Goal: Task Accomplishment & Management: Manage account settings

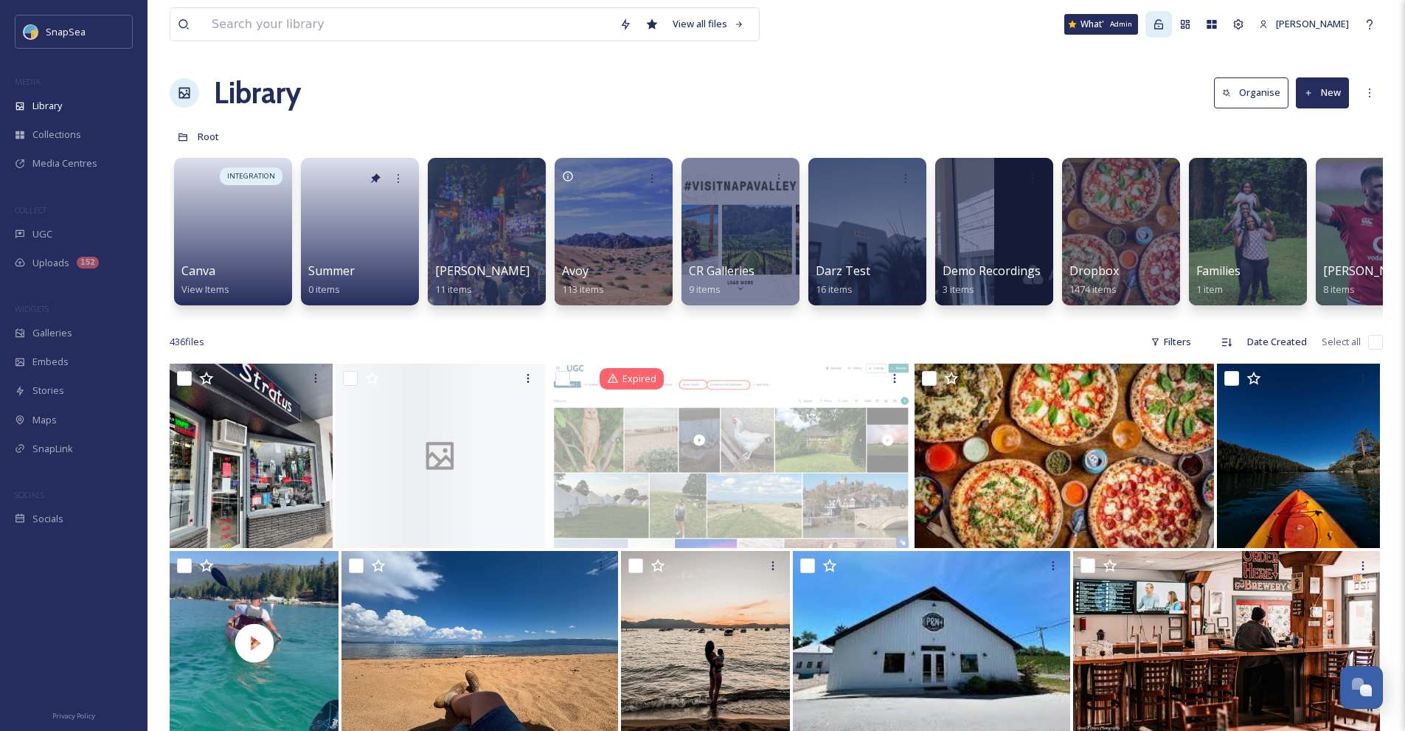
click at [1164, 28] on icon at bounding box center [1159, 24] width 12 height 12
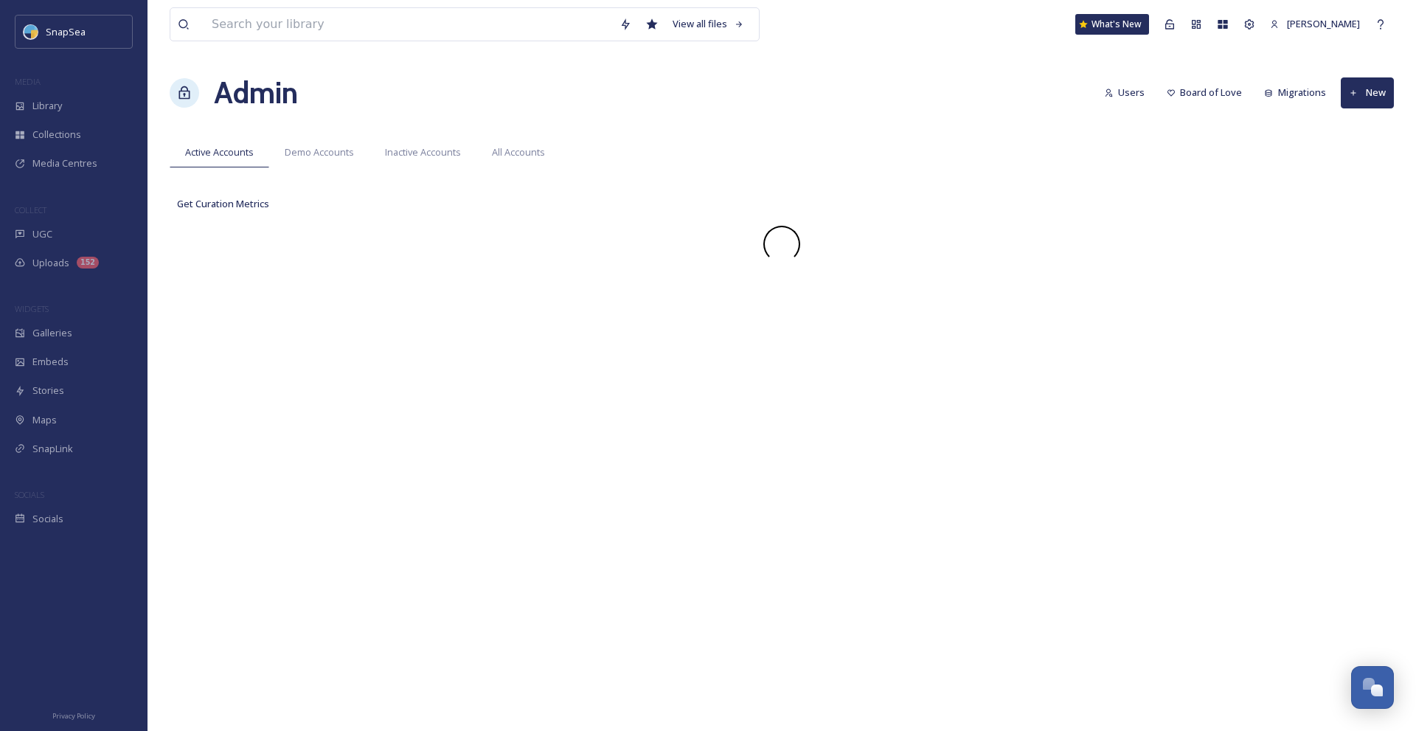
click at [1069, 58] on div "View all files What's New Zachary Seet Admin Users Board of Love Migrations New…" at bounding box center [781, 365] width 1268 height 731
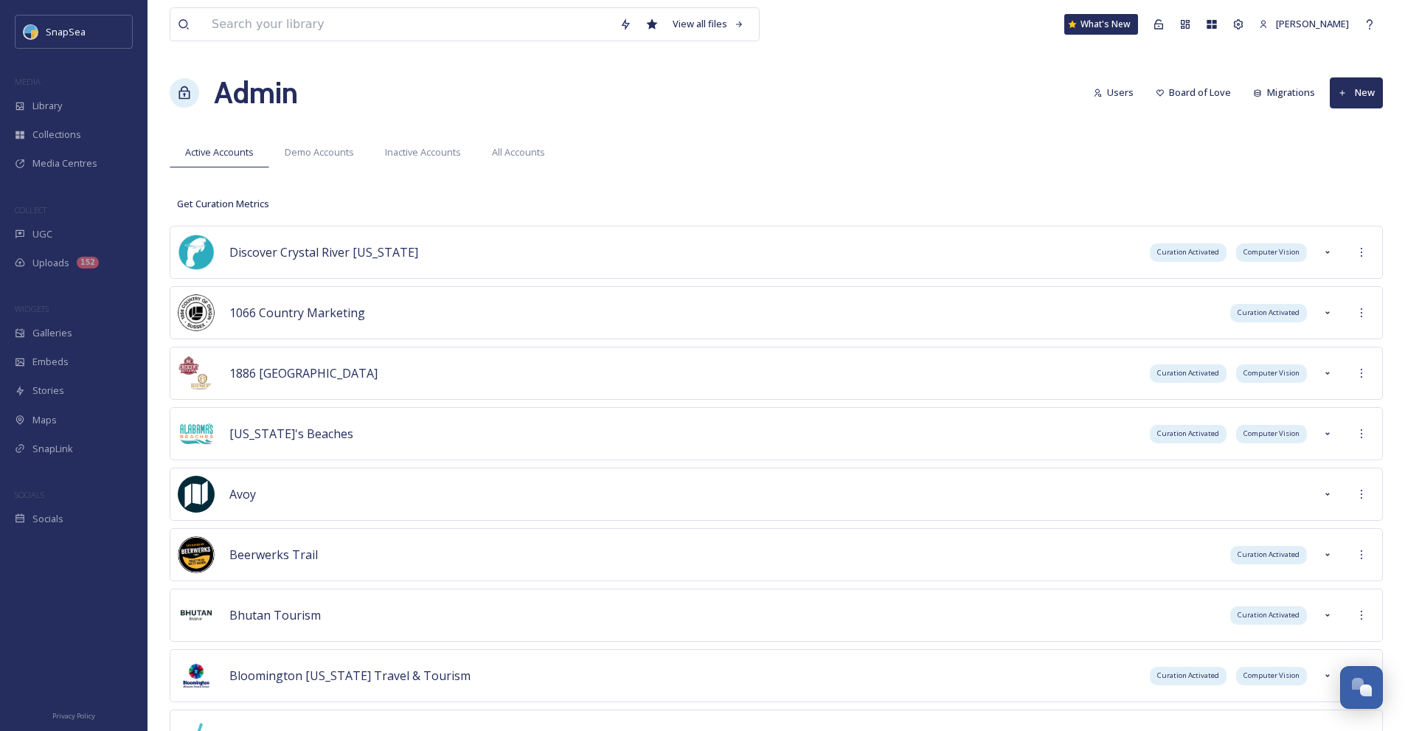
scroll to position [734, 0]
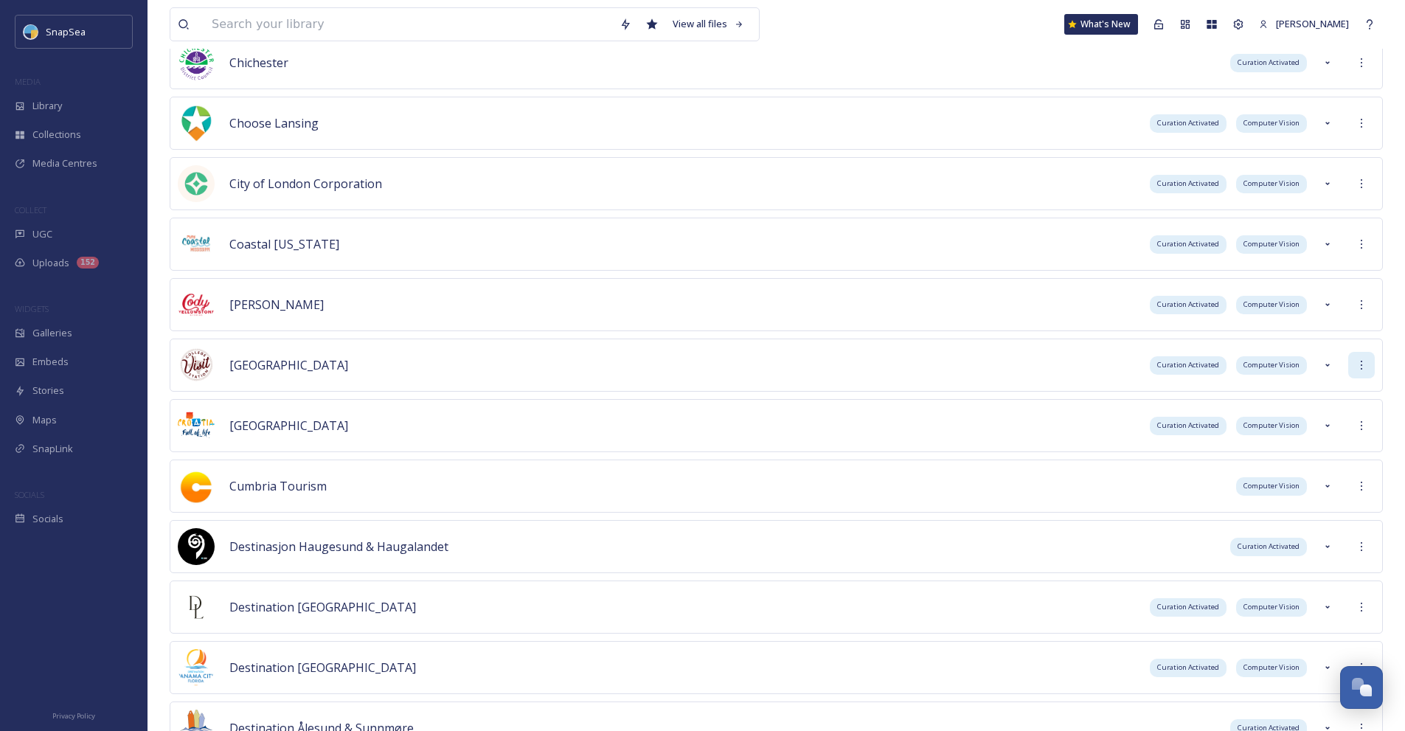
click at [1362, 366] on icon at bounding box center [1361, 365] width 12 height 12
click at [1345, 385] on div "Sign into Team" at bounding box center [1308, 397] width 131 height 29
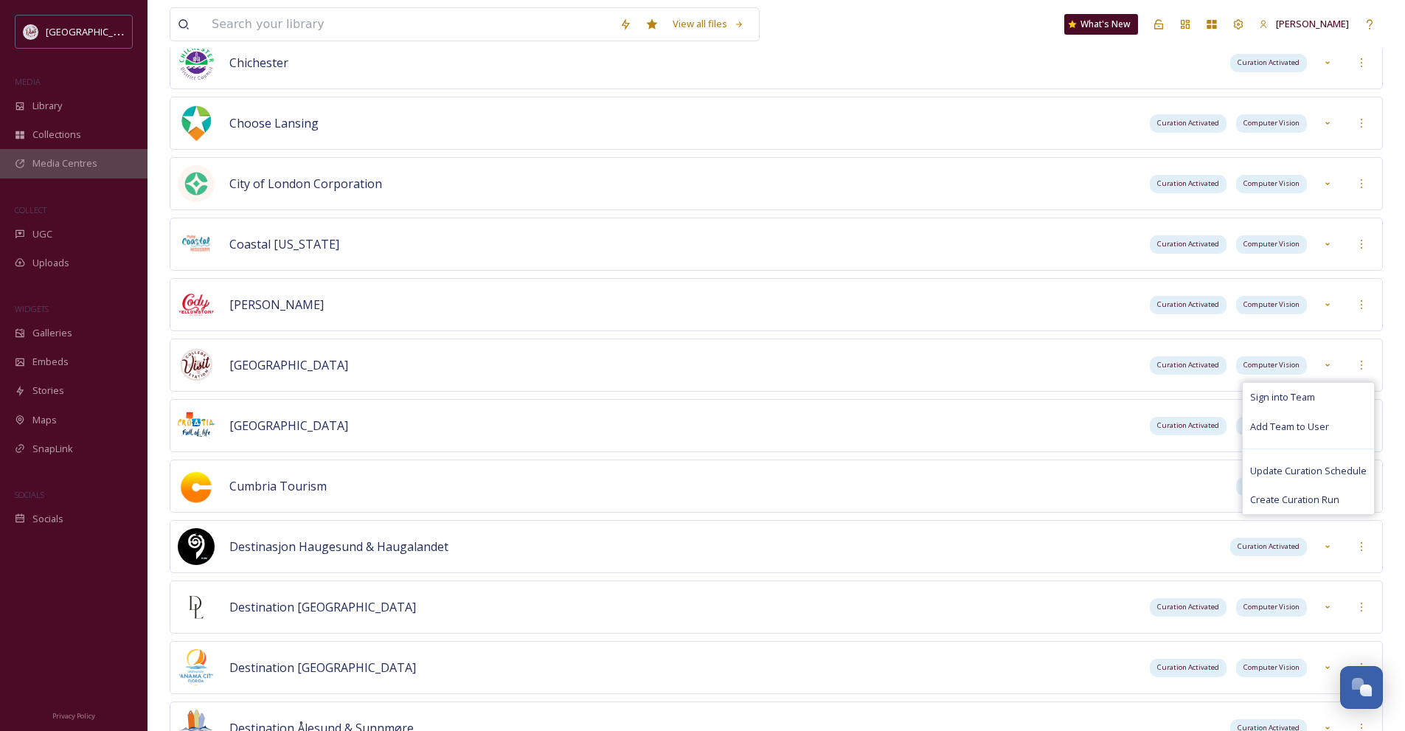
click at [88, 173] on div "Media Centres" at bounding box center [73, 163] width 147 height 29
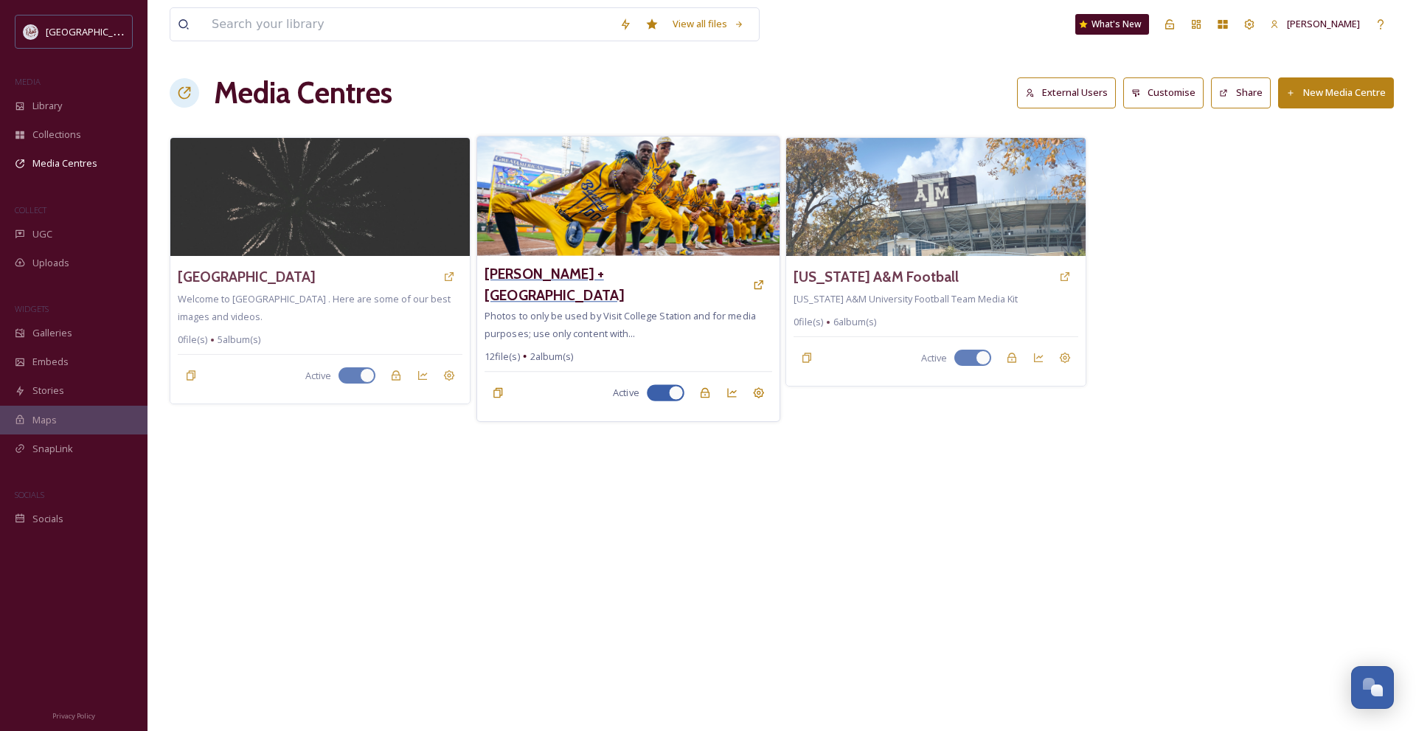
click at [661, 277] on h3 "Savannah Bananas + Visit College Station" at bounding box center [615, 284] width 260 height 43
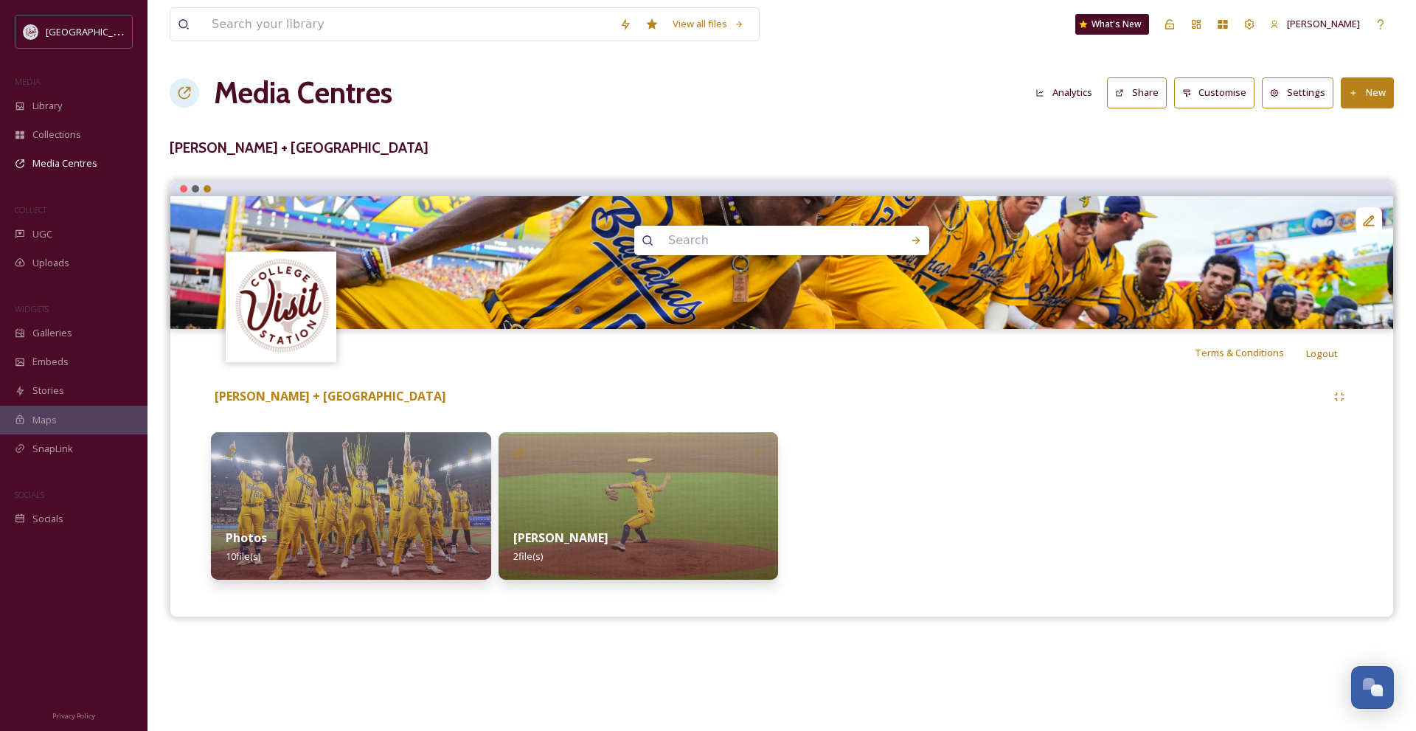
click at [317, 97] on h1 "Media Centres" at bounding box center [303, 93] width 178 height 44
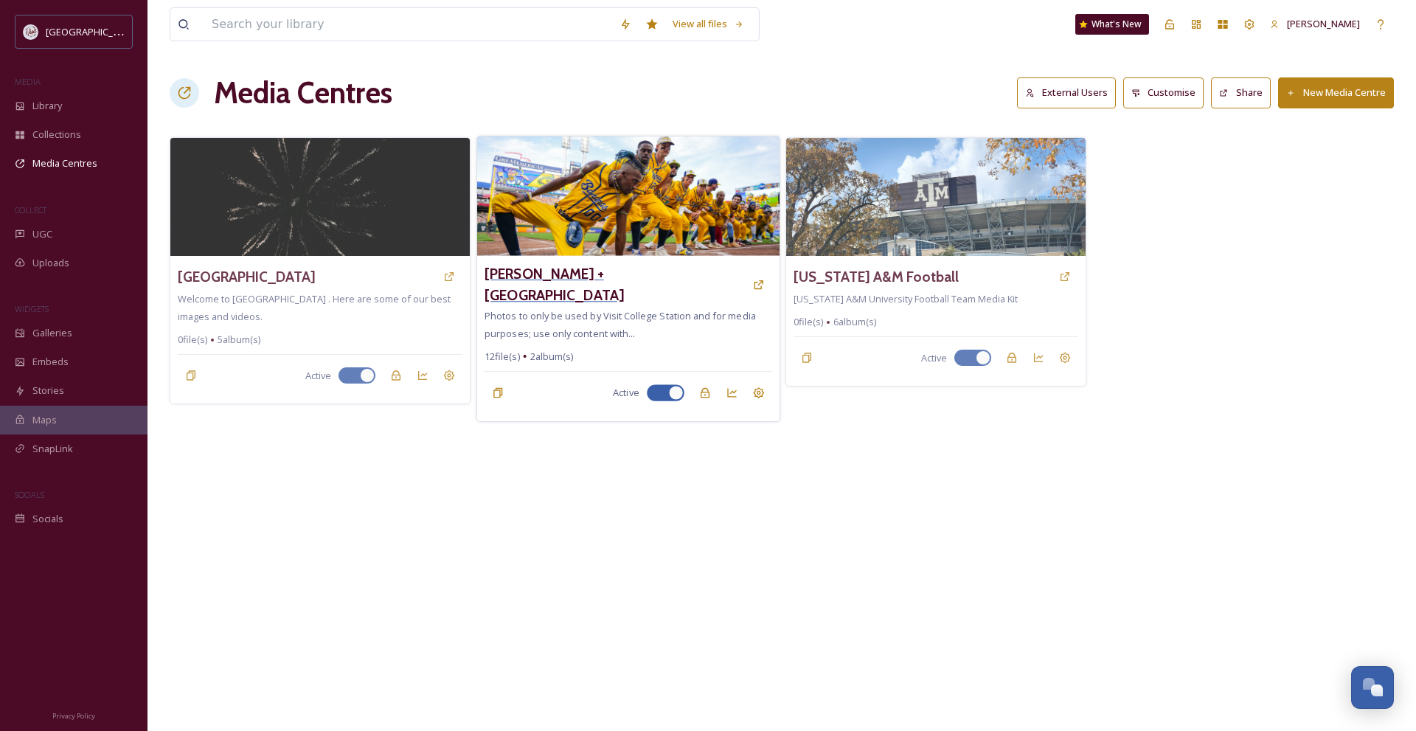
click at [600, 277] on h3 "Savannah Bananas + Visit College Station" at bounding box center [615, 284] width 260 height 43
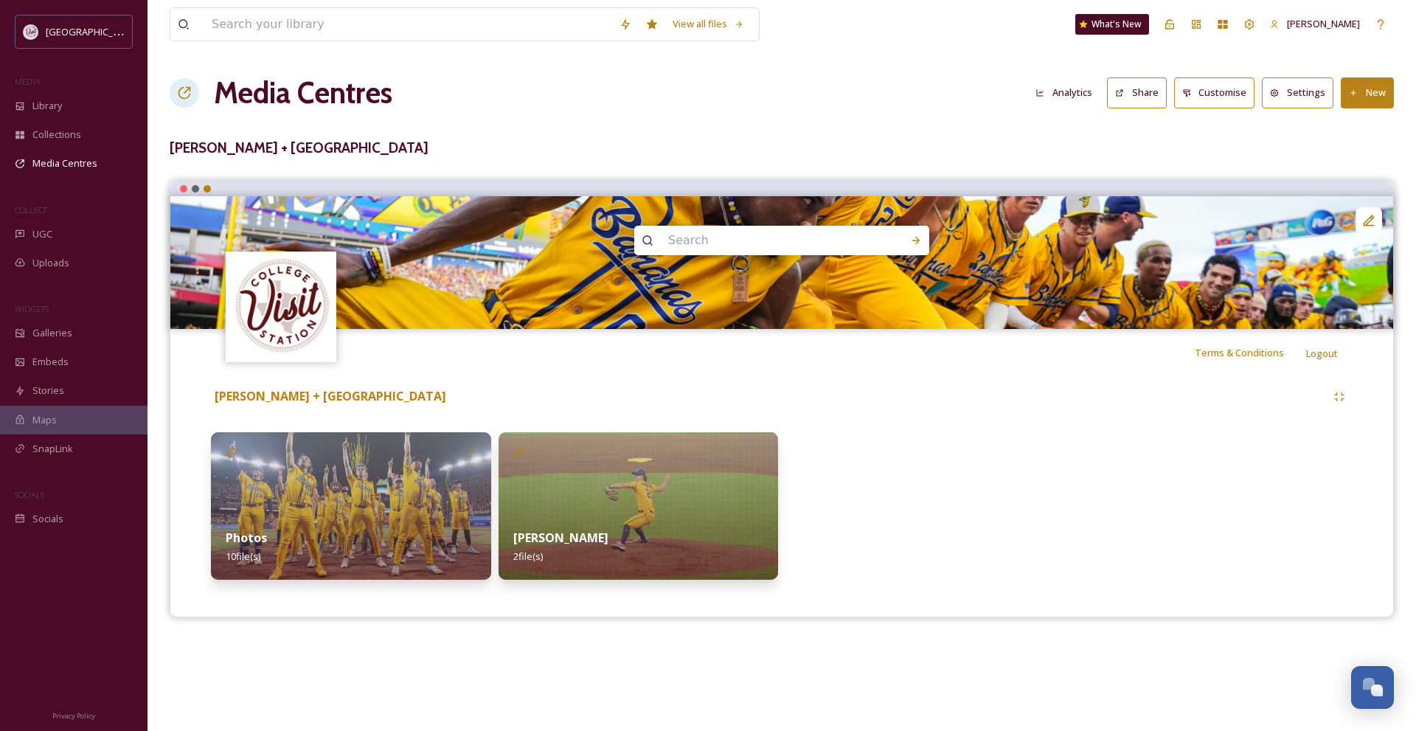
click at [1201, 91] on button "Customise" at bounding box center [1214, 92] width 81 height 30
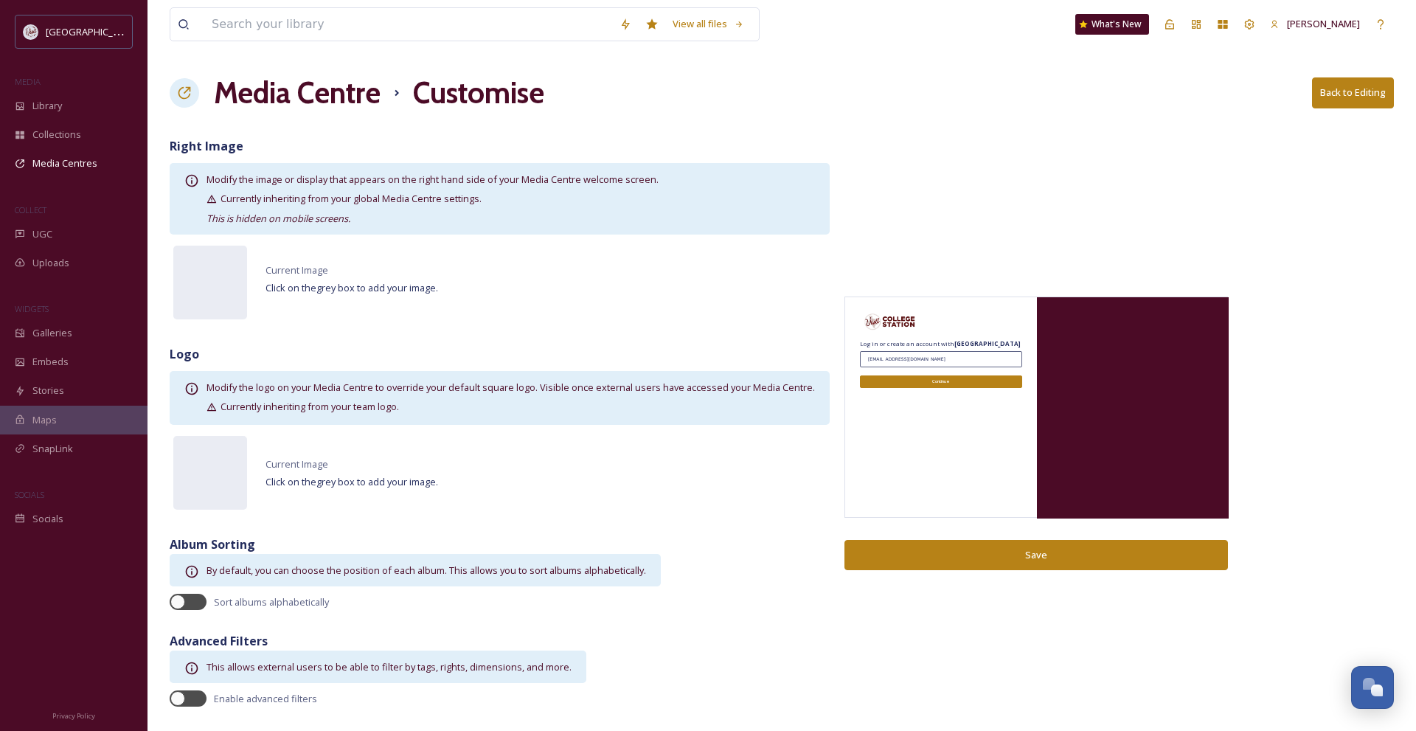
click at [363, 105] on h1 "Media Centre" at bounding box center [297, 93] width 167 height 44
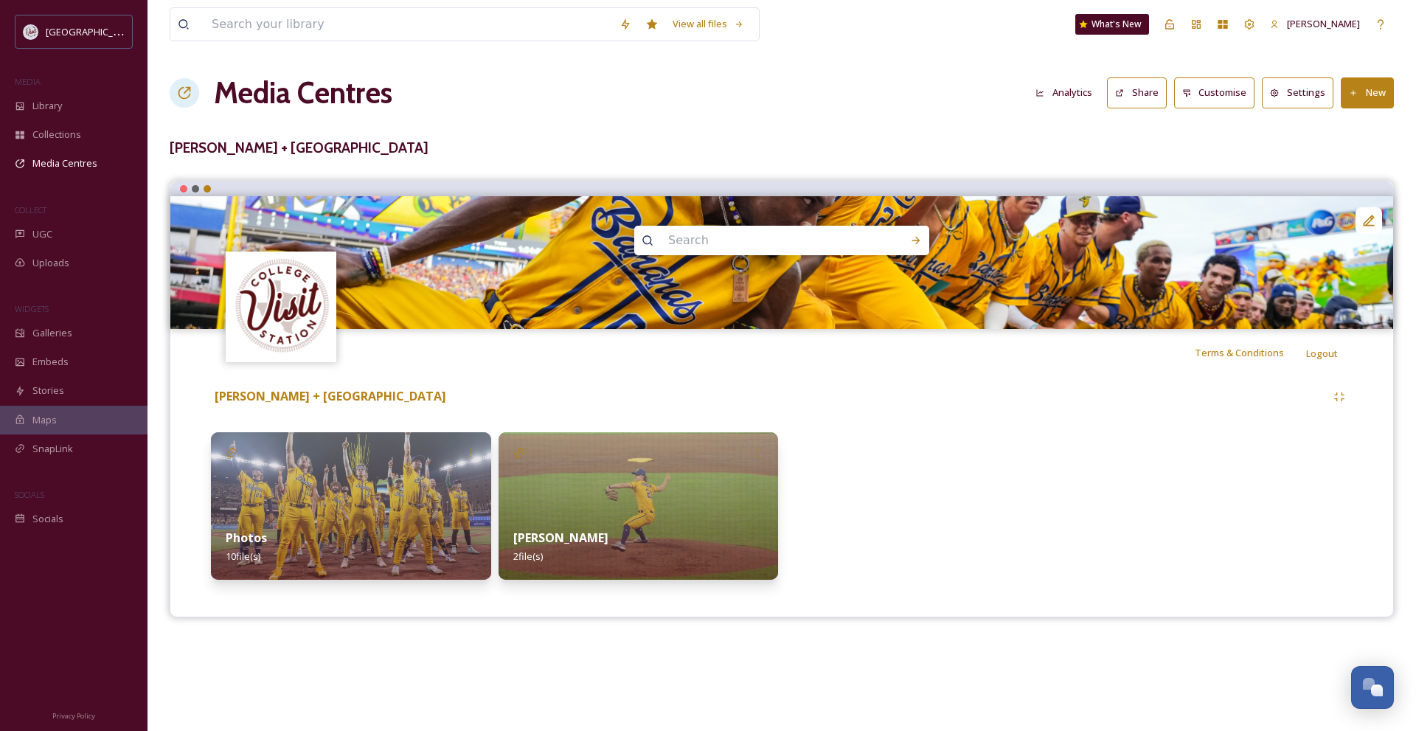
click at [1278, 97] on icon at bounding box center [1275, 93] width 10 height 10
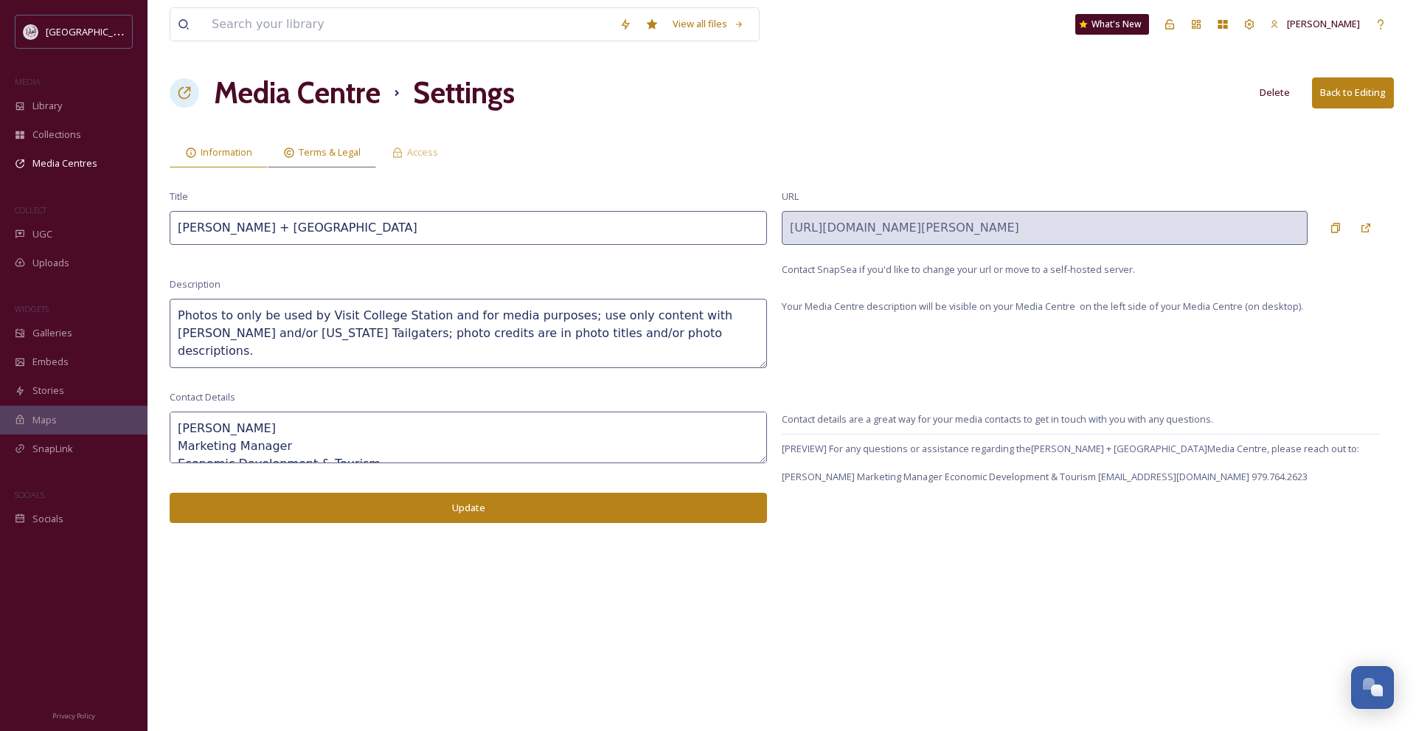
click at [319, 162] on div "Terms & Legal" at bounding box center [322, 152] width 108 height 30
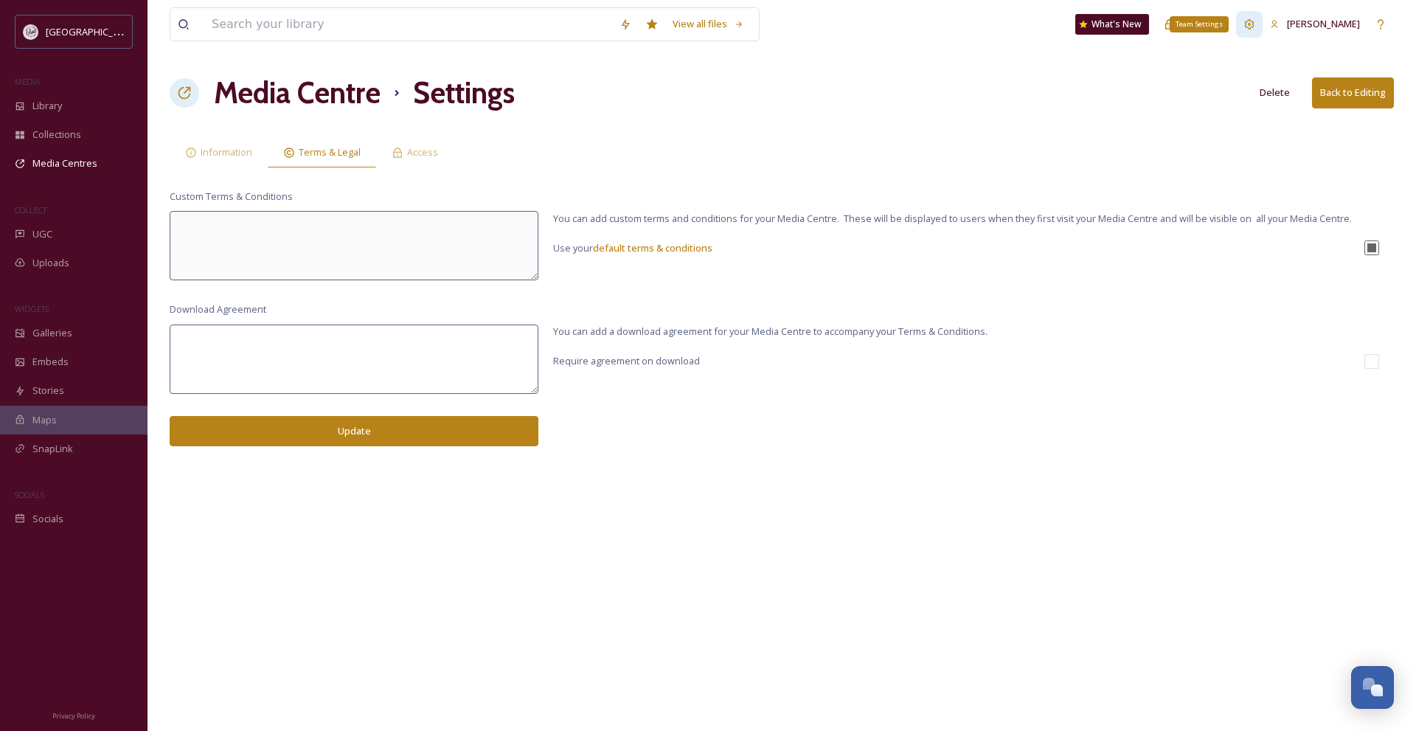
click at [1255, 22] on icon at bounding box center [1249, 24] width 12 height 12
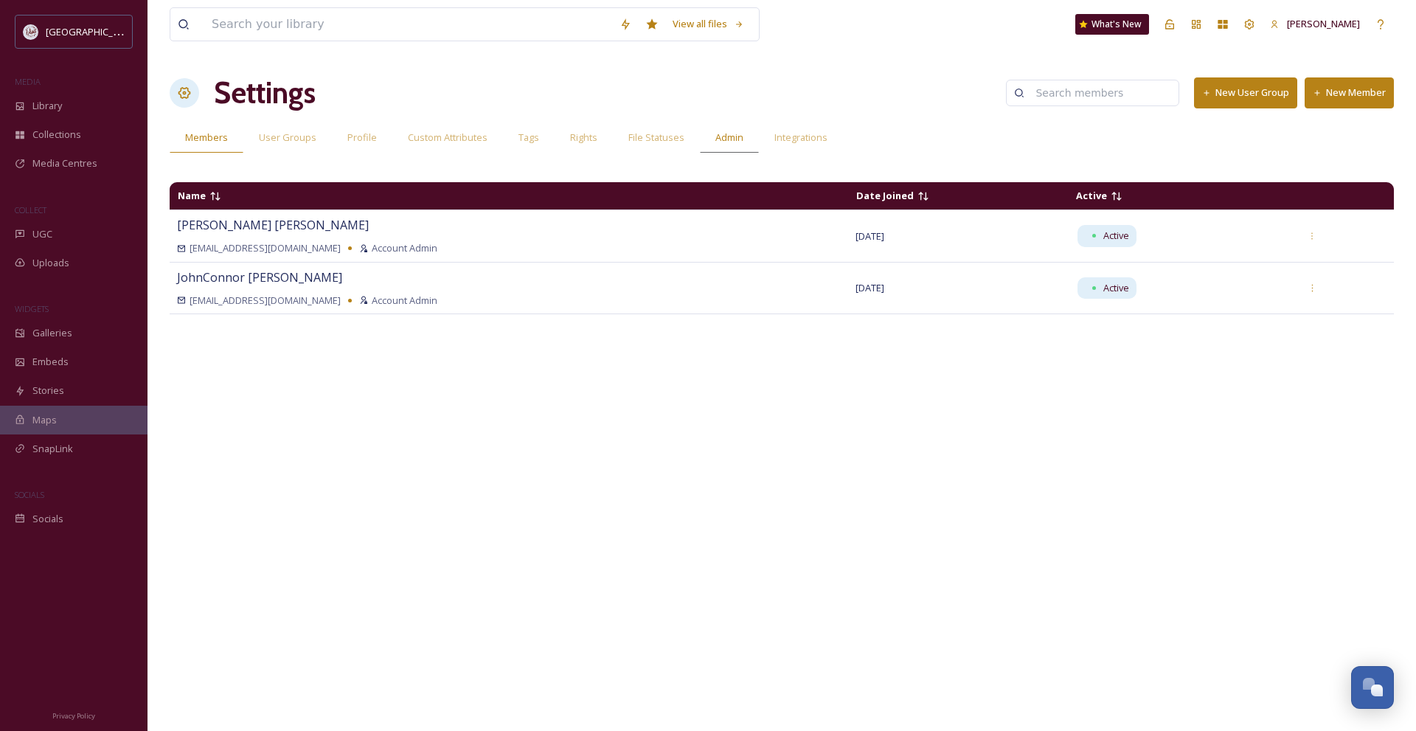
click at [729, 133] on span "Admin" at bounding box center [729, 138] width 28 height 14
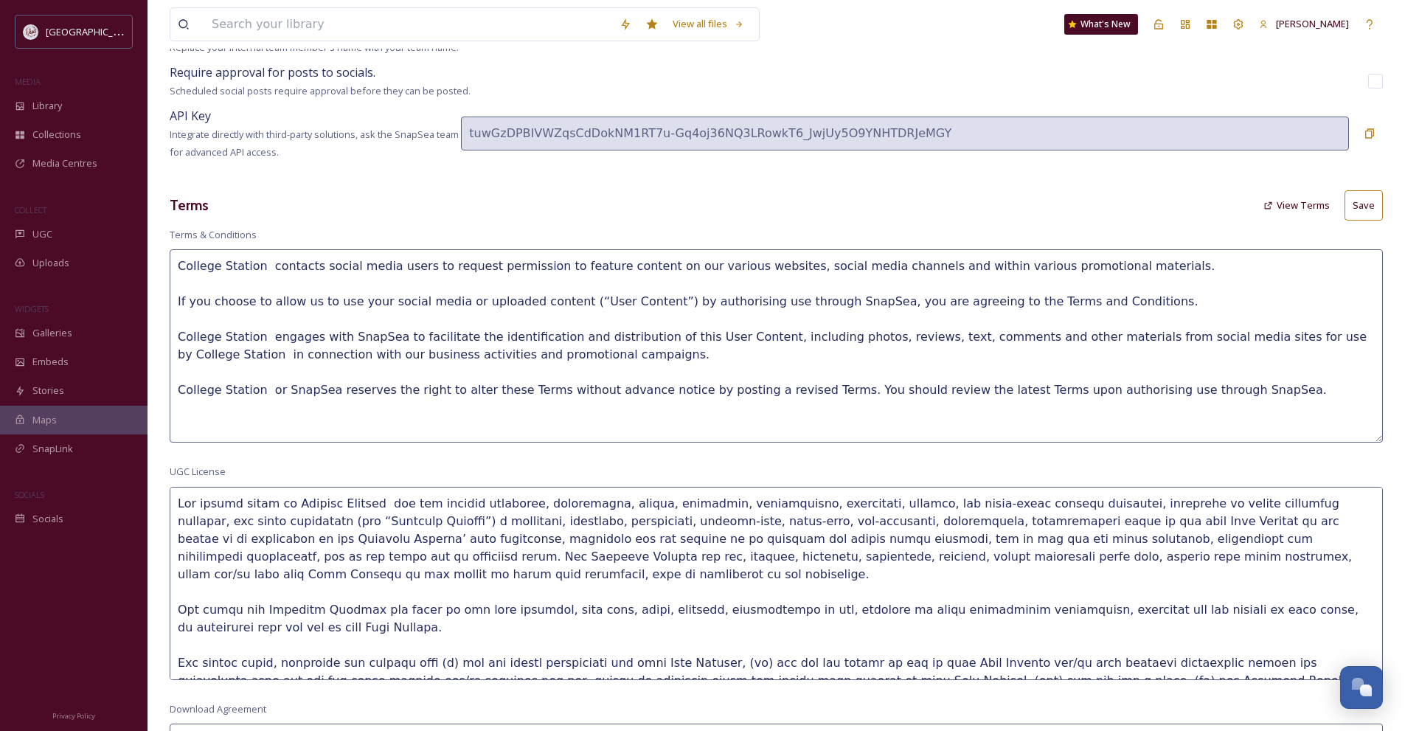
scroll to position [369, 0]
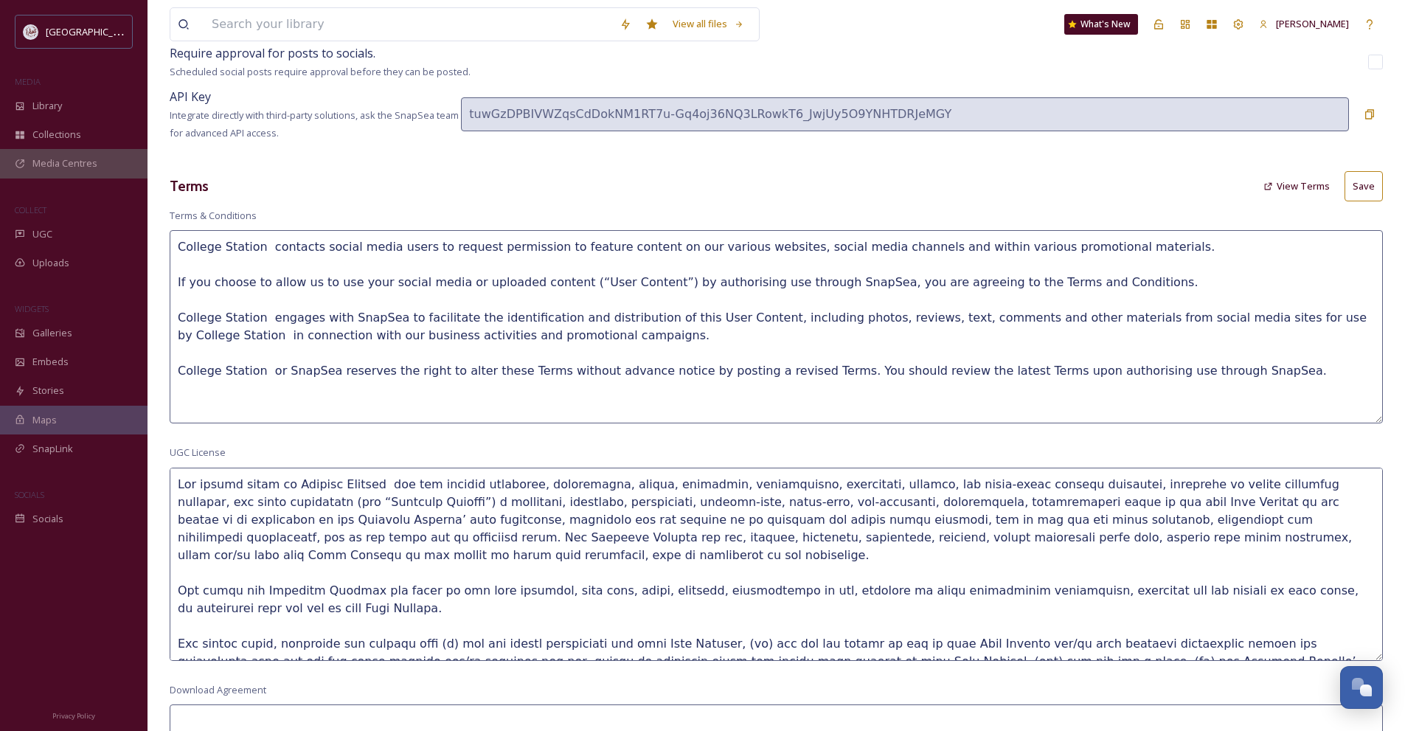
click at [76, 159] on span "Media Centres" at bounding box center [64, 163] width 65 height 14
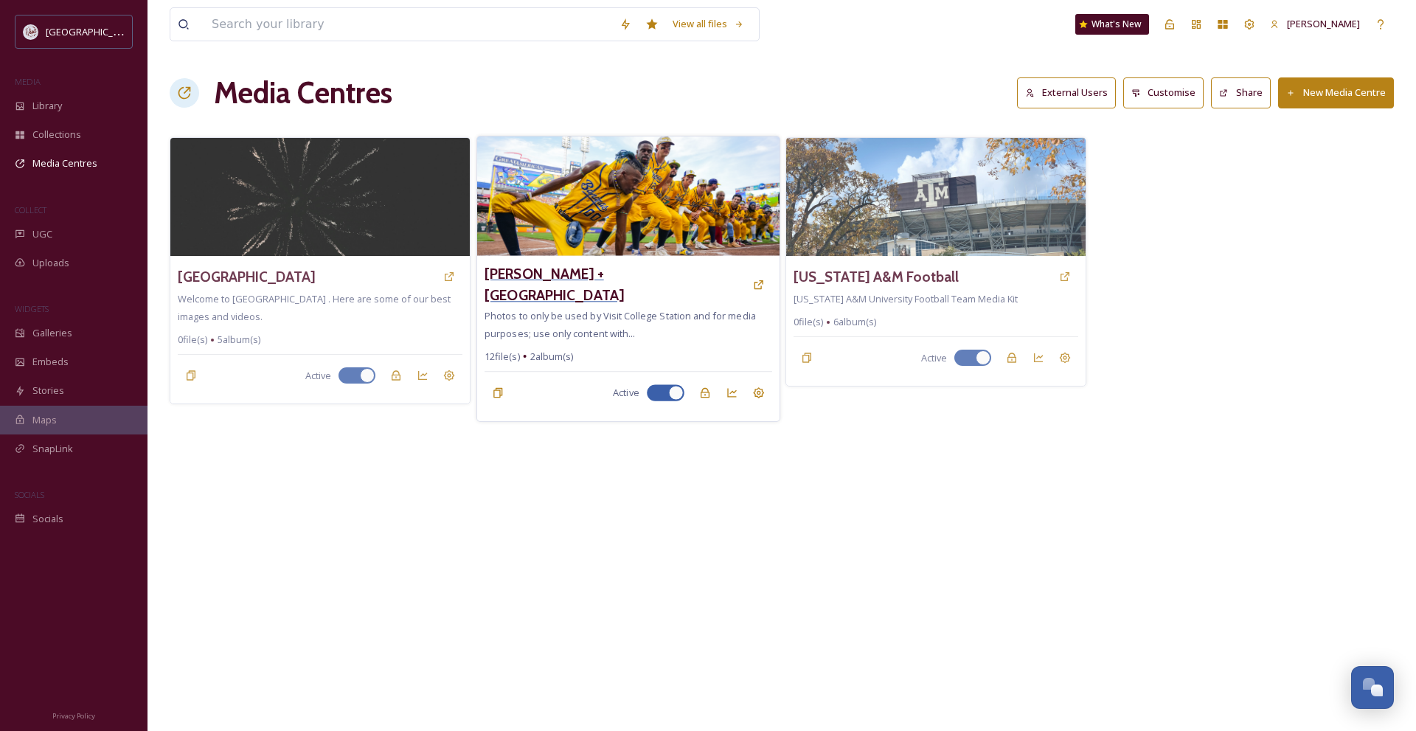
click at [496, 280] on h3 "Savannah Bananas + Visit College Station" at bounding box center [615, 284] width 260 height 43
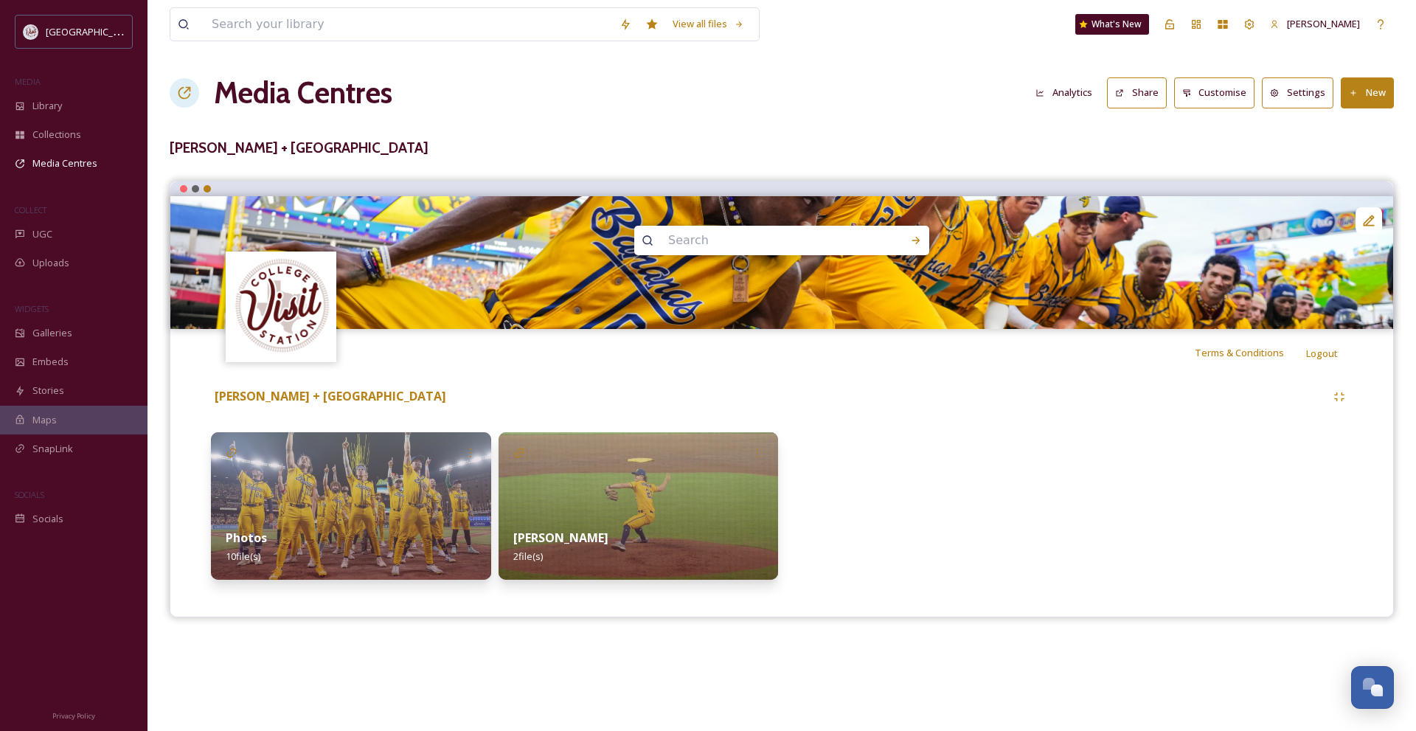
drag, startPoint x: 459, startPoint y: 152, endPoint x: 165, endPoint y: 133, distance: 294.9
click at [165, 133] on div "View all files What's New Zachary Seet Media Centres Analytics Share Customise …" at bounding box center [781, 365] width 1268 height 731
copy div "Savannah Bananas + Visit College Station"
click at [1283, 105] on button "Settings" at bounding box center [1298, 92] width 72 height 30
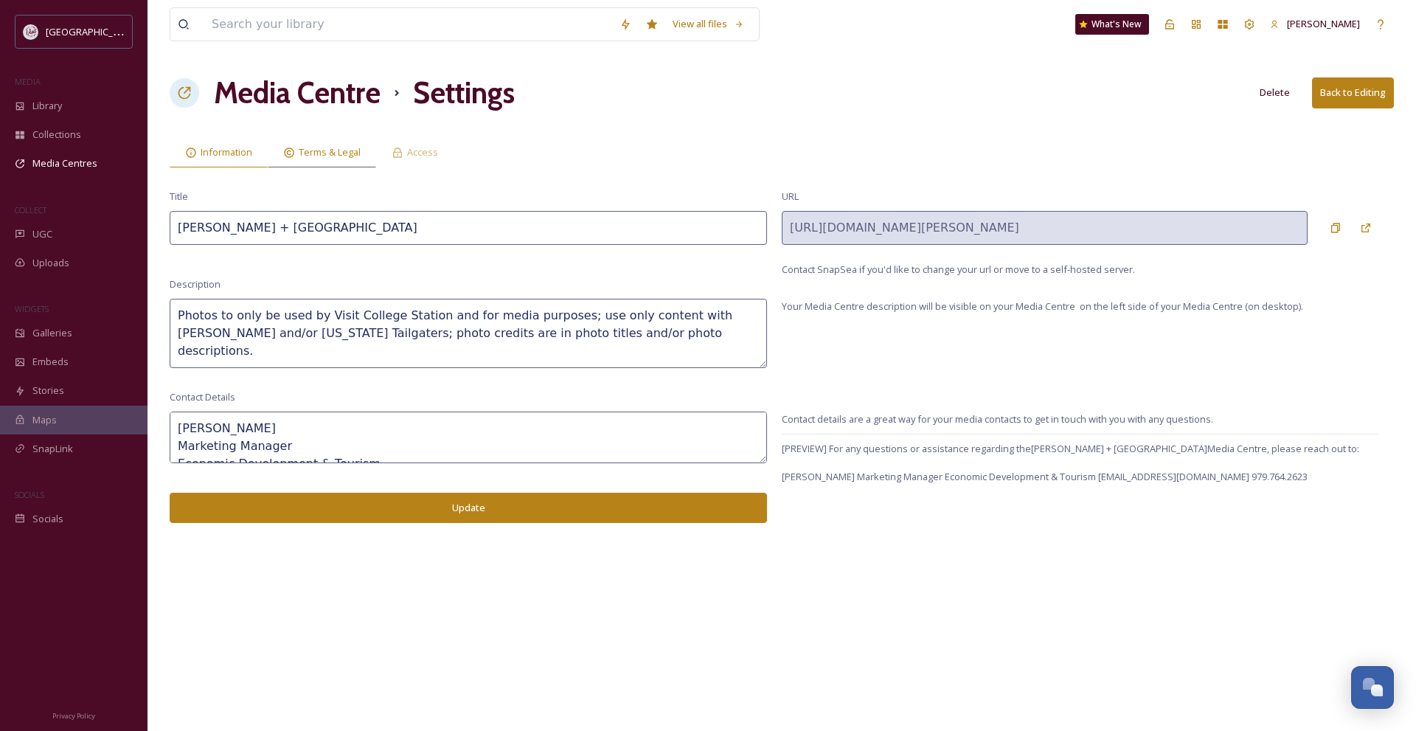
click at [317, 147] on span "Terms & Legal" at bounding box center [330, 152] width 62 height 14
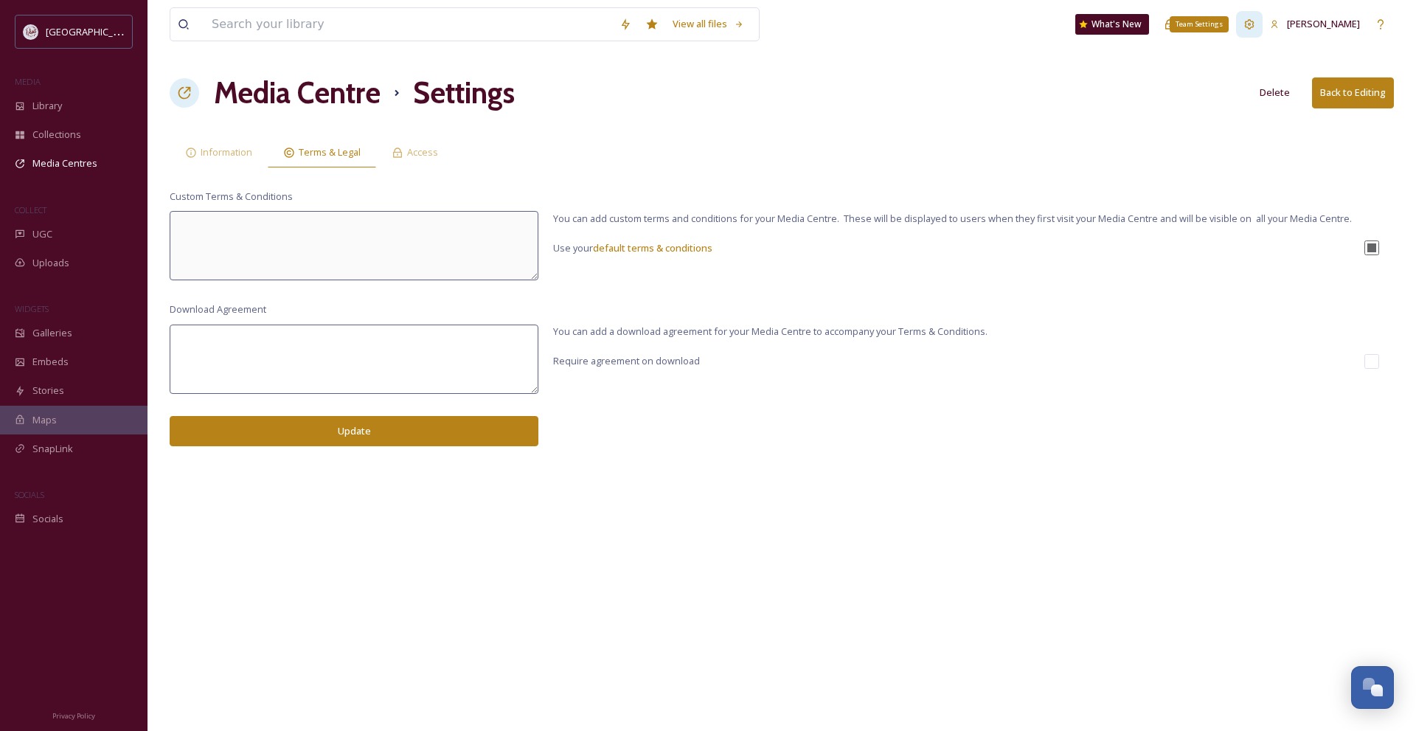
click at [1257, 23] on div "Team Settings" at bounding box center [1249, 24] width 27 height 27
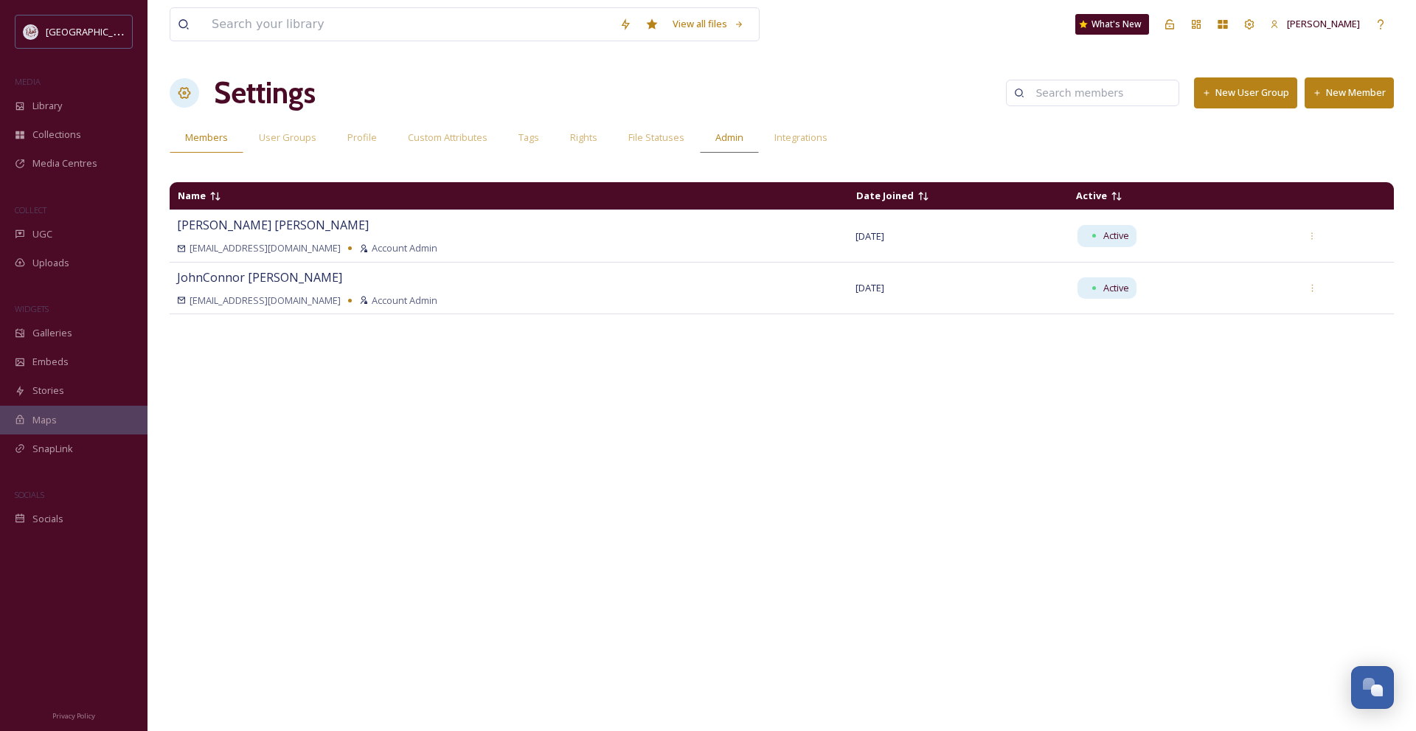
click at [720, 140] on span "Admin" at bounding box center [729, 138] width 28 height 14
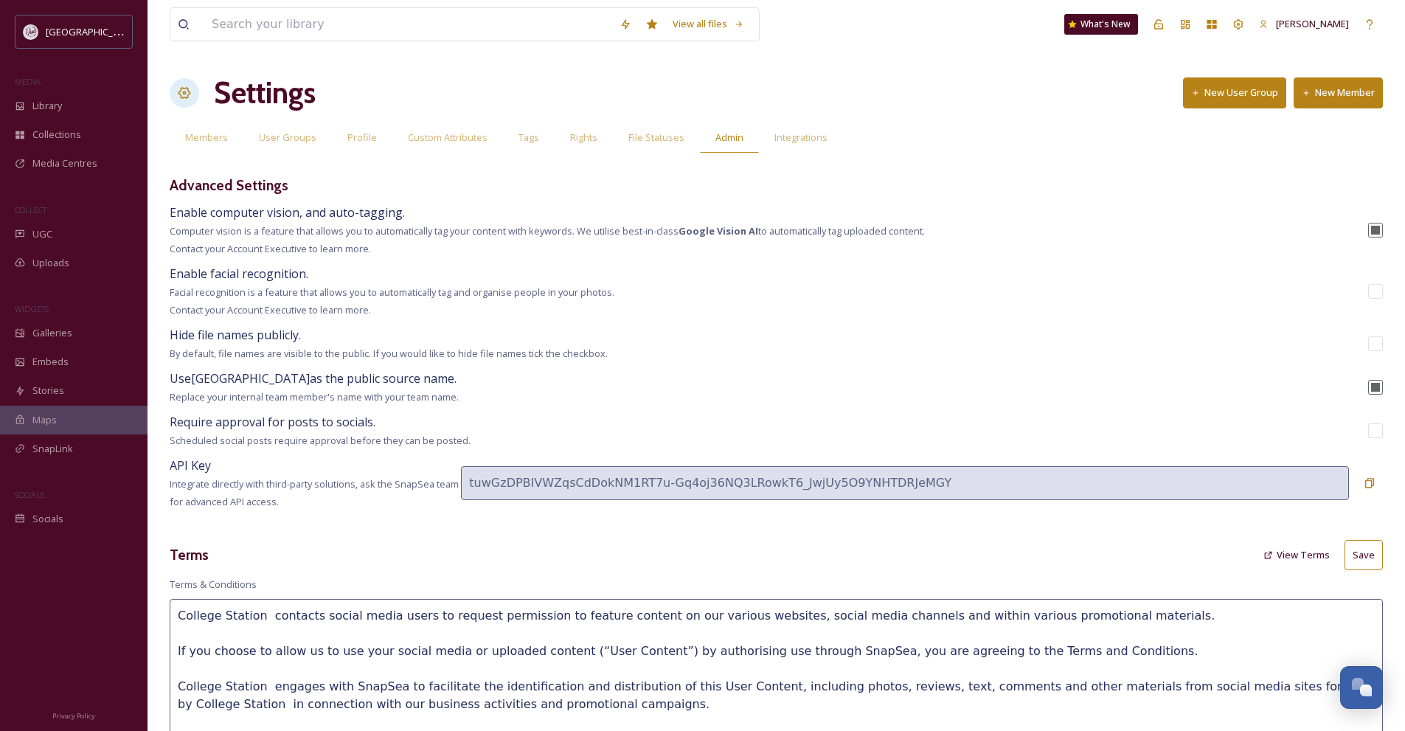
click at [92, 316] on div "WIDGETS" at bounding box center [73, 308] width 147 height 19
click at [87, 330] on div "Galleries" at bounding box center [73, 333] width 147 height 29
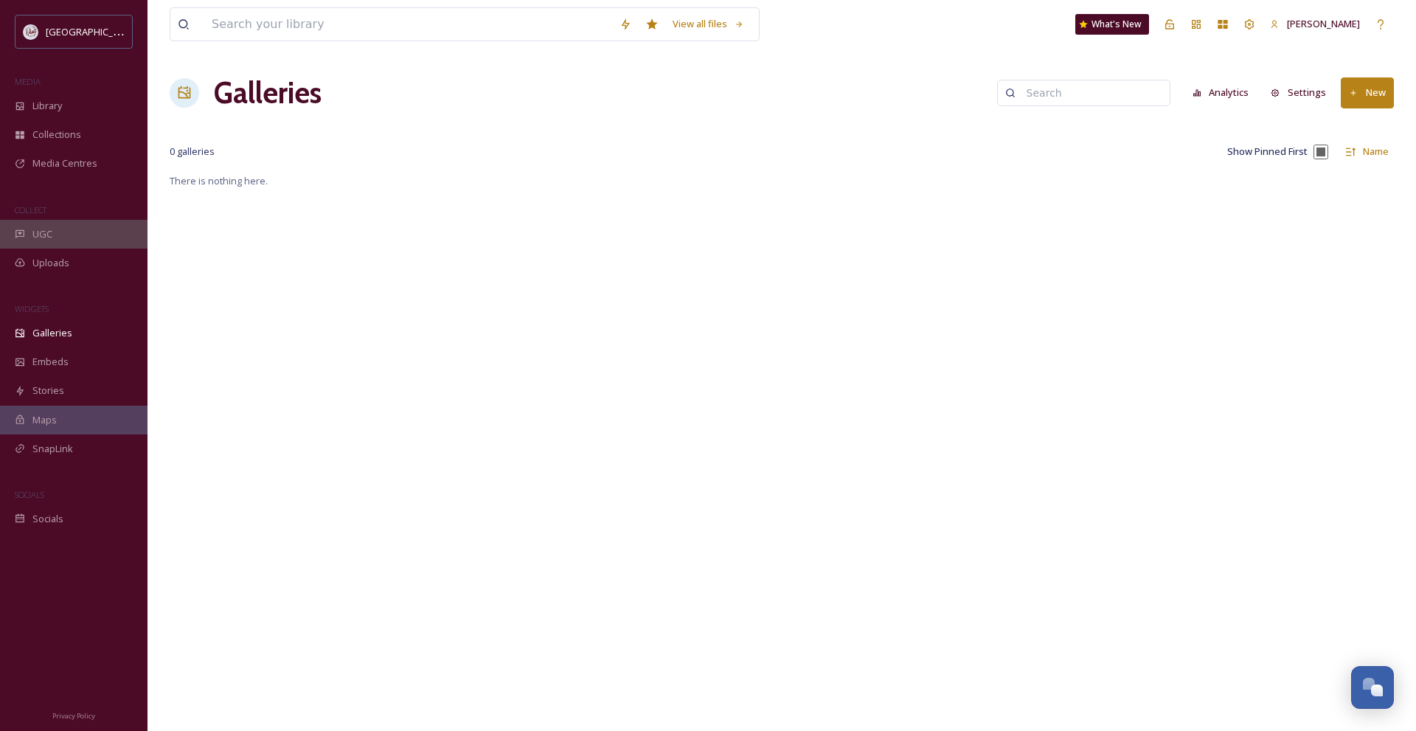
click at [91, 237] on div "UGC" at bounding box center [73, 234] width 147 height 29
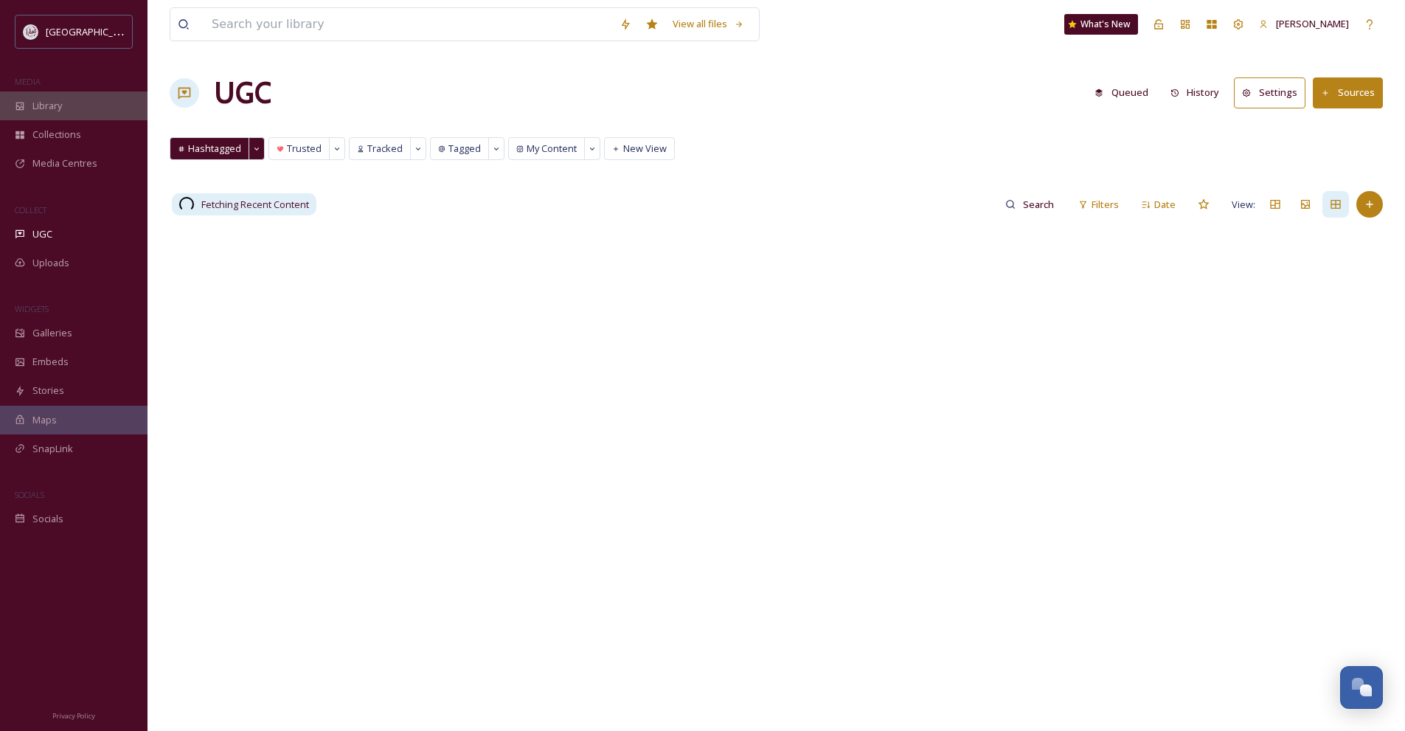
click at [101, 99] on div "Library" at bounding box center [73, 105] width 147 height 29
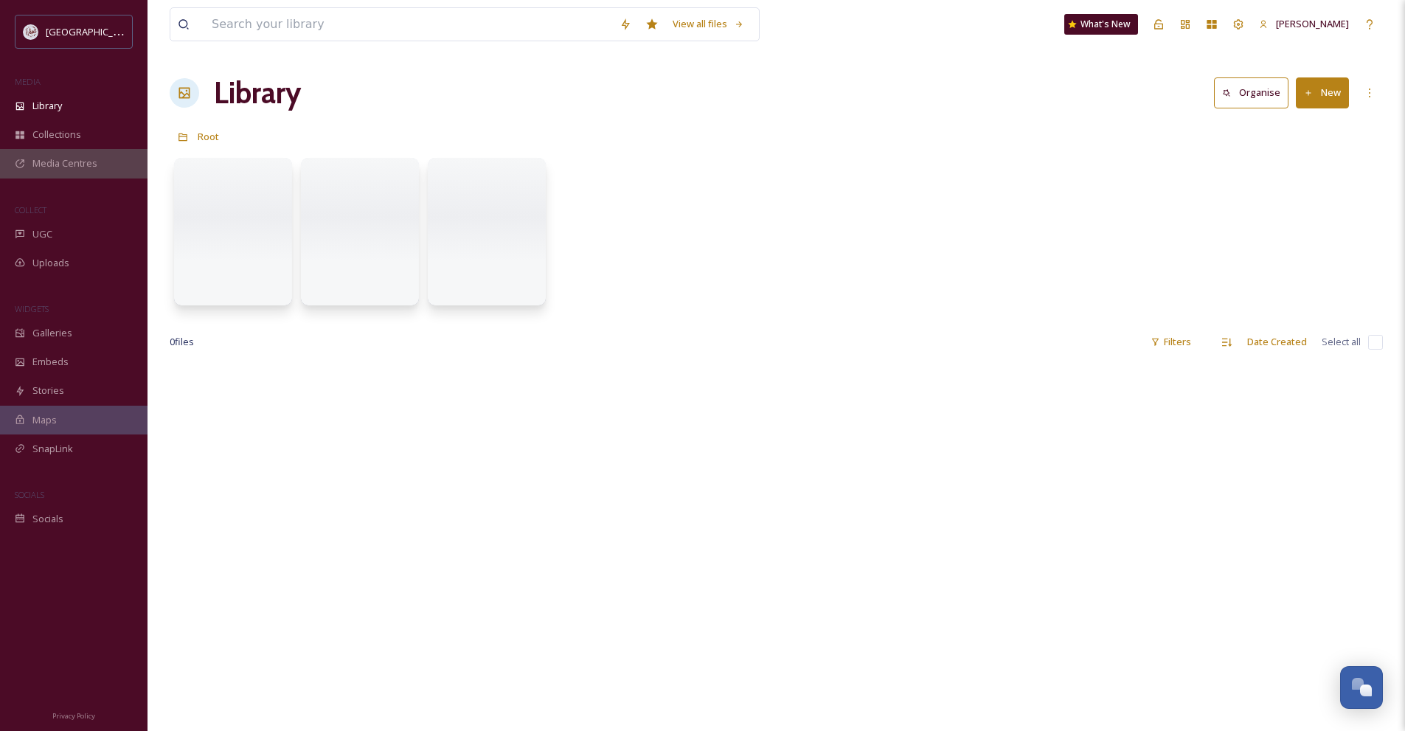
click at [77, 162] on span "Media Centres" at bounding box center [64, 163] width 65 height 14
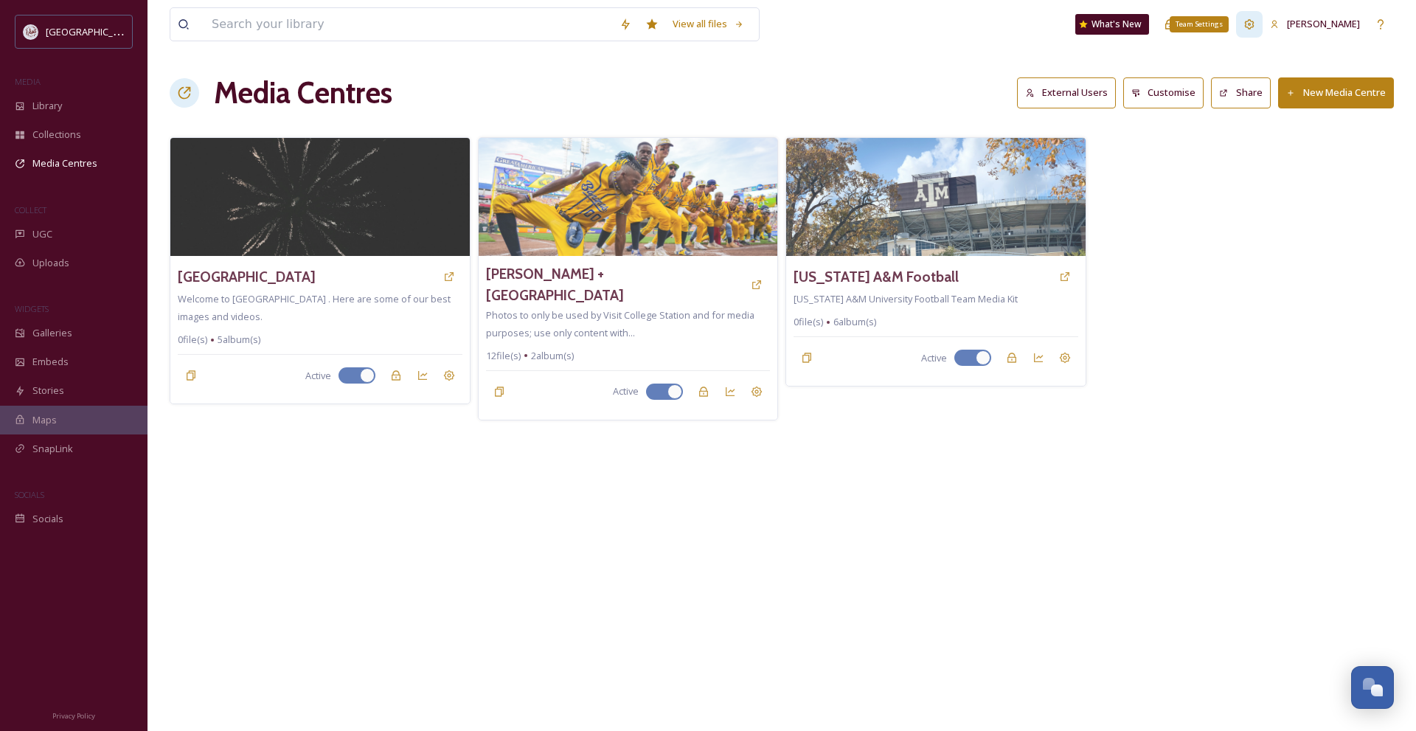
click at [1255, 28] on icon at bounding box center [1249, 24] width 12 height 12
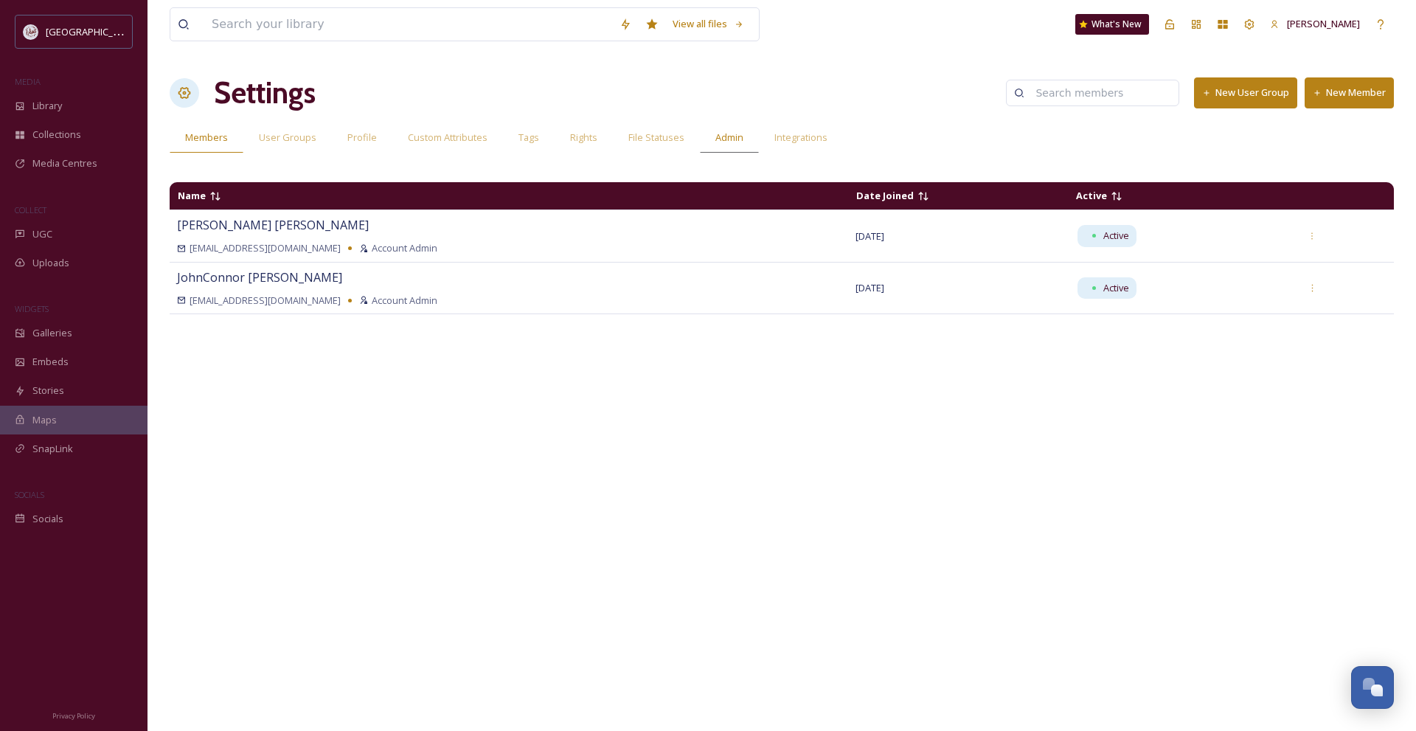
click at [704, 137] on div "Admin" at bounding box center [729, 137] width 59 height 30
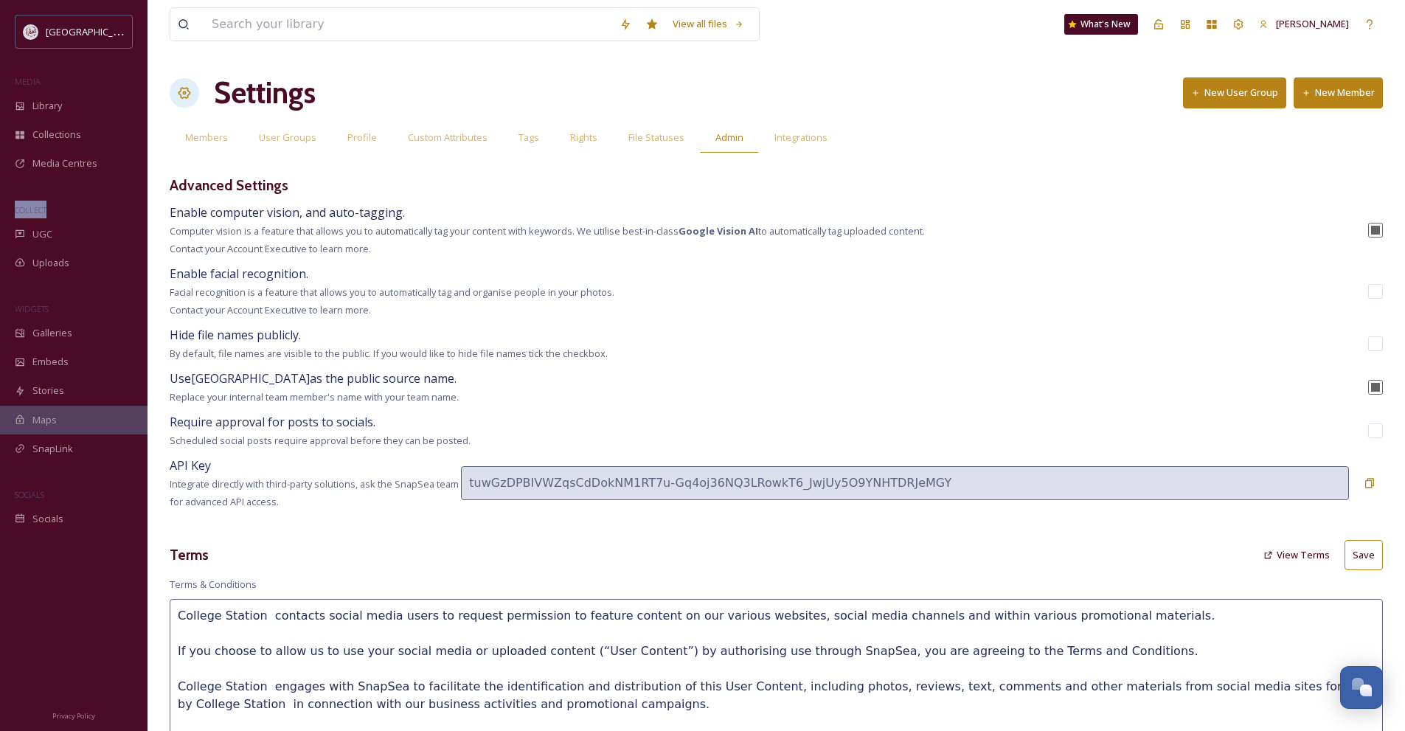
drag, startPoint x: 55, startPoint y: 206, endPoint x: 9, endPoint y: 206, distance: 46.5
click at [9, 206] on div "COLLECT" at bounding box center [73, 210] width 147 height 19
click at [73, 206] on div "COLLECT" at bounding box center [73, 210] width 147 height 19
click at [378, 137] on div "Profile" at bounding box center [362, 137] width 60 height 30
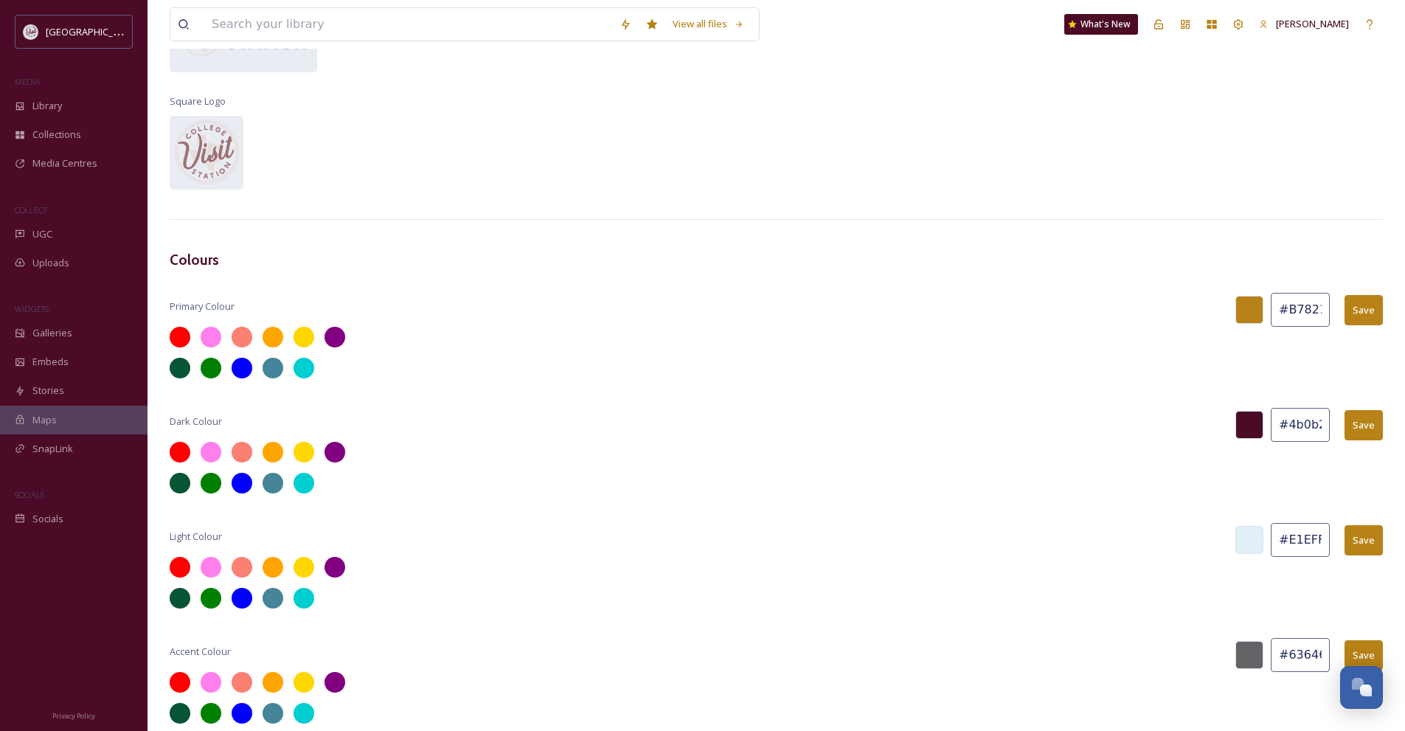
scroll to position [244, 0]
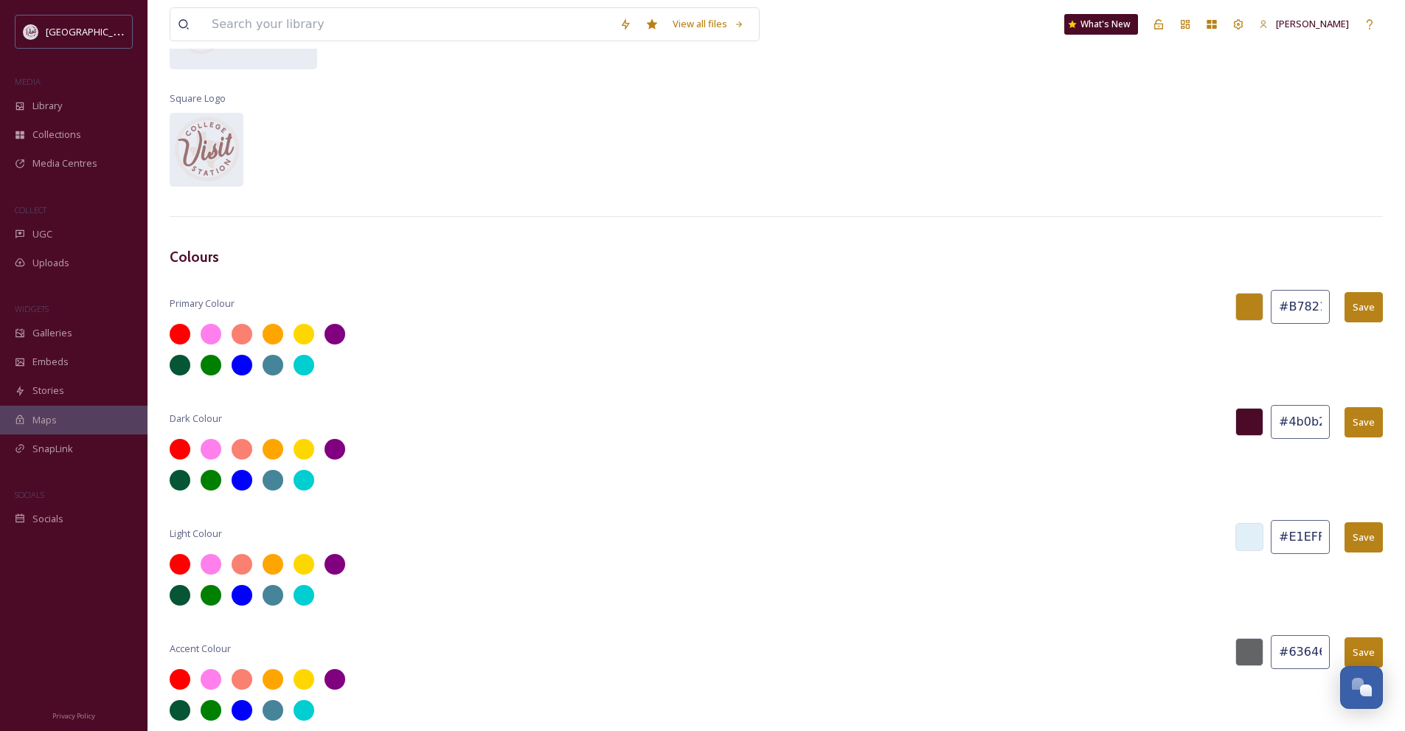
click at [1303, 538] on input "#E1EFF9" at bounding box center [1300, 537] width 59 height 34
click at [1252, 541] on div at bounding box center [1249, 537] width 28 height 28
click at [1252, 535] on div at bounding box center [1249, 537] width 28 height 28
click at [1255, 533] on div at bounding box center [1249, 537] width 28 height 28
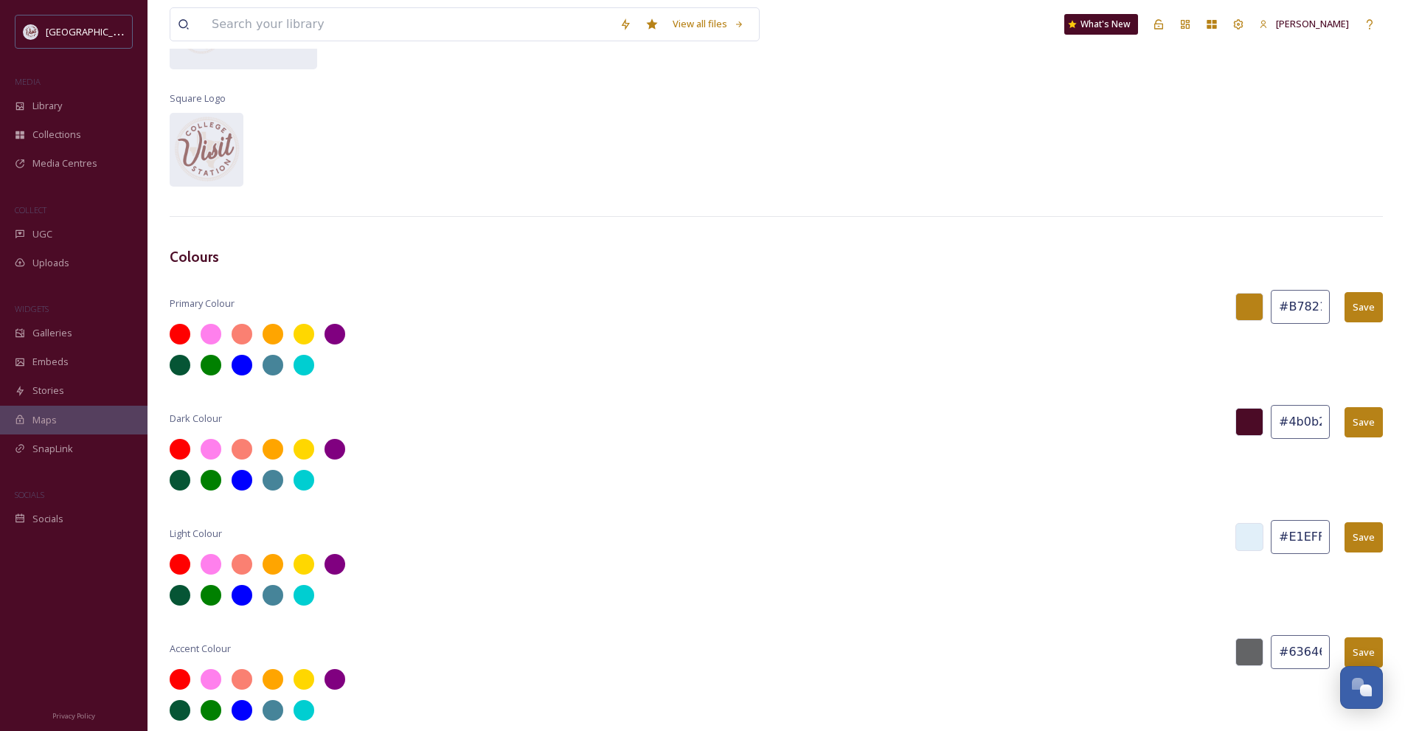
click at [1294, 535] on input "#E1EFF9" at bounding box center [1300, 537] width 59 height 34
click at [1177, 515] on div "View all files What's New Zachary Seet Settings New User Group New Member Membe…" at bounding box center [775, 242] width 1257 height 972
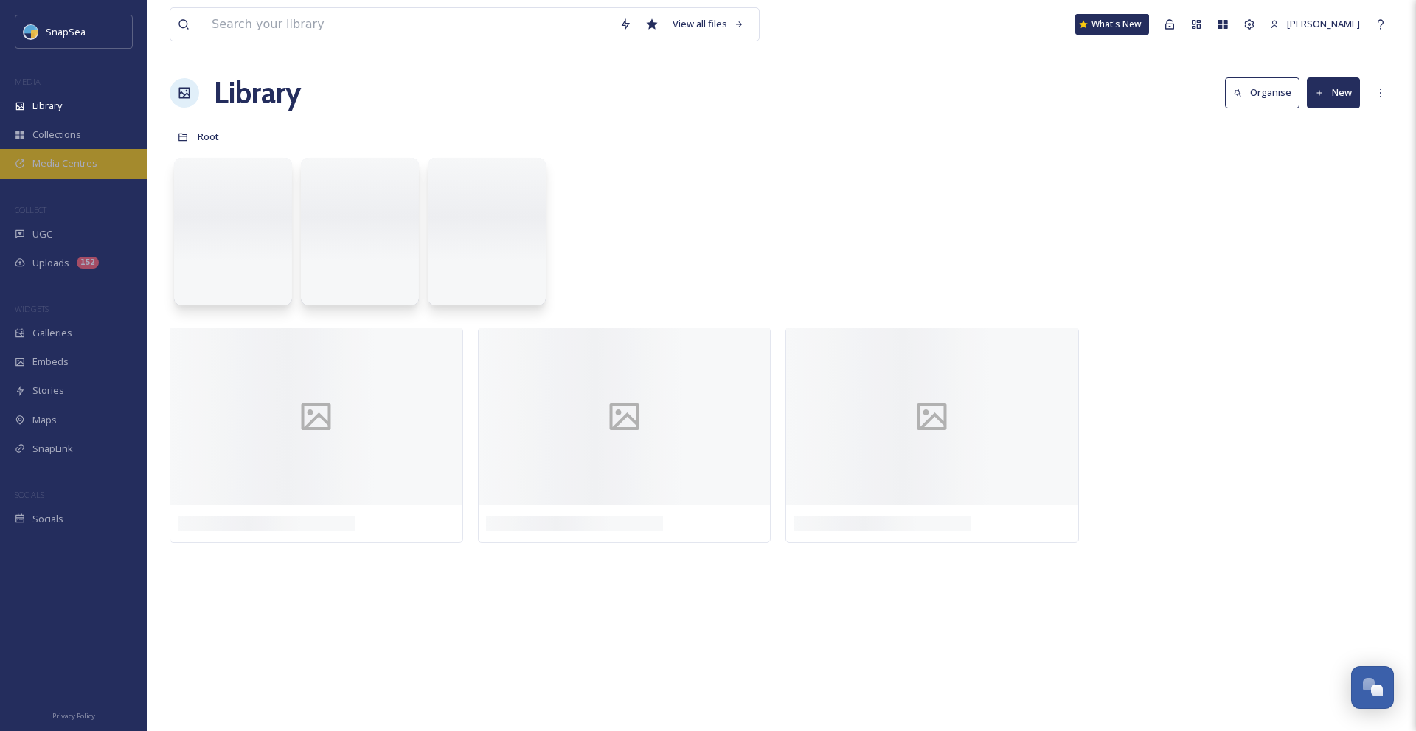
click at [83, 161] on span "Media Centres" at bounding box center [64, 163] width 65 height 14
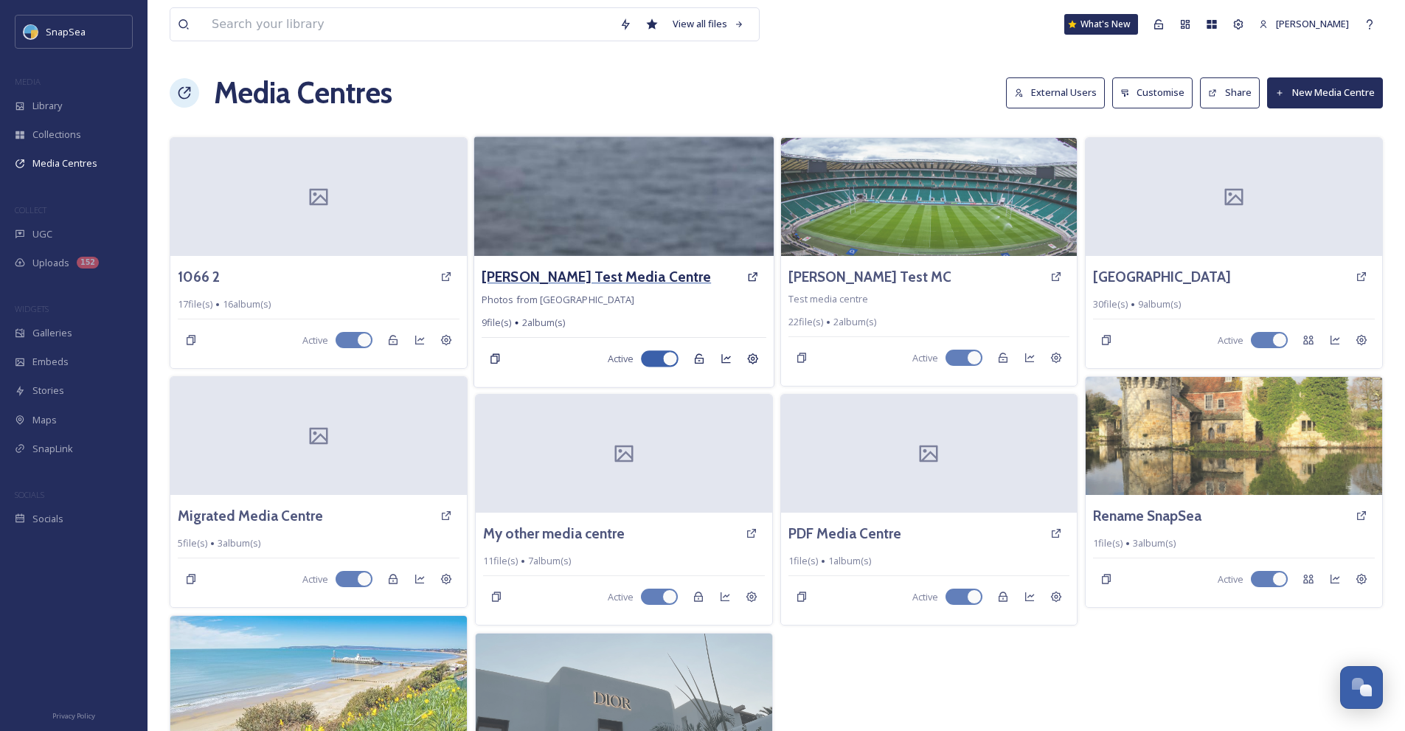
click at [616, 277] on h3 "Adam Test Media Centre" at bounding box center [596, 276] width 229 height 21
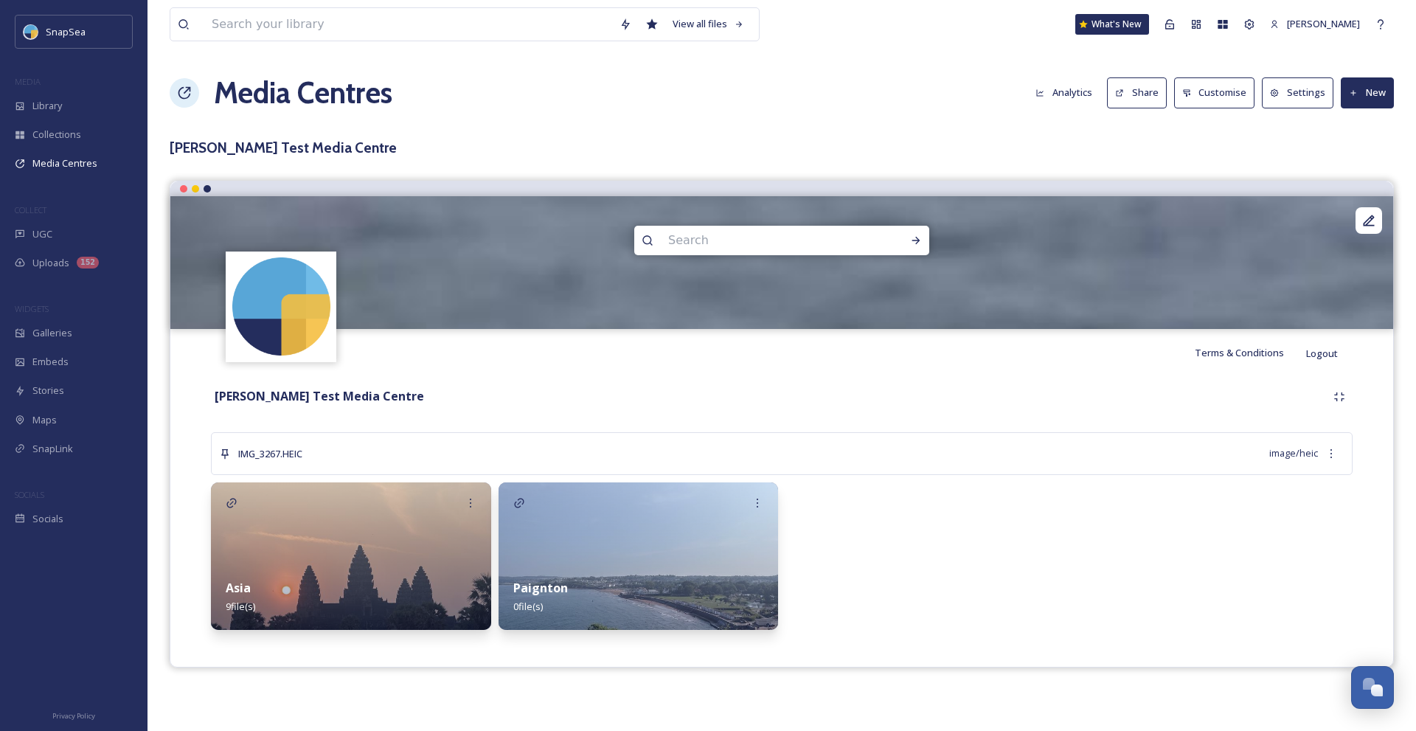
click at [1302, 95] on button "Settings" at bounding box center [1298, 92] width 72 height 30
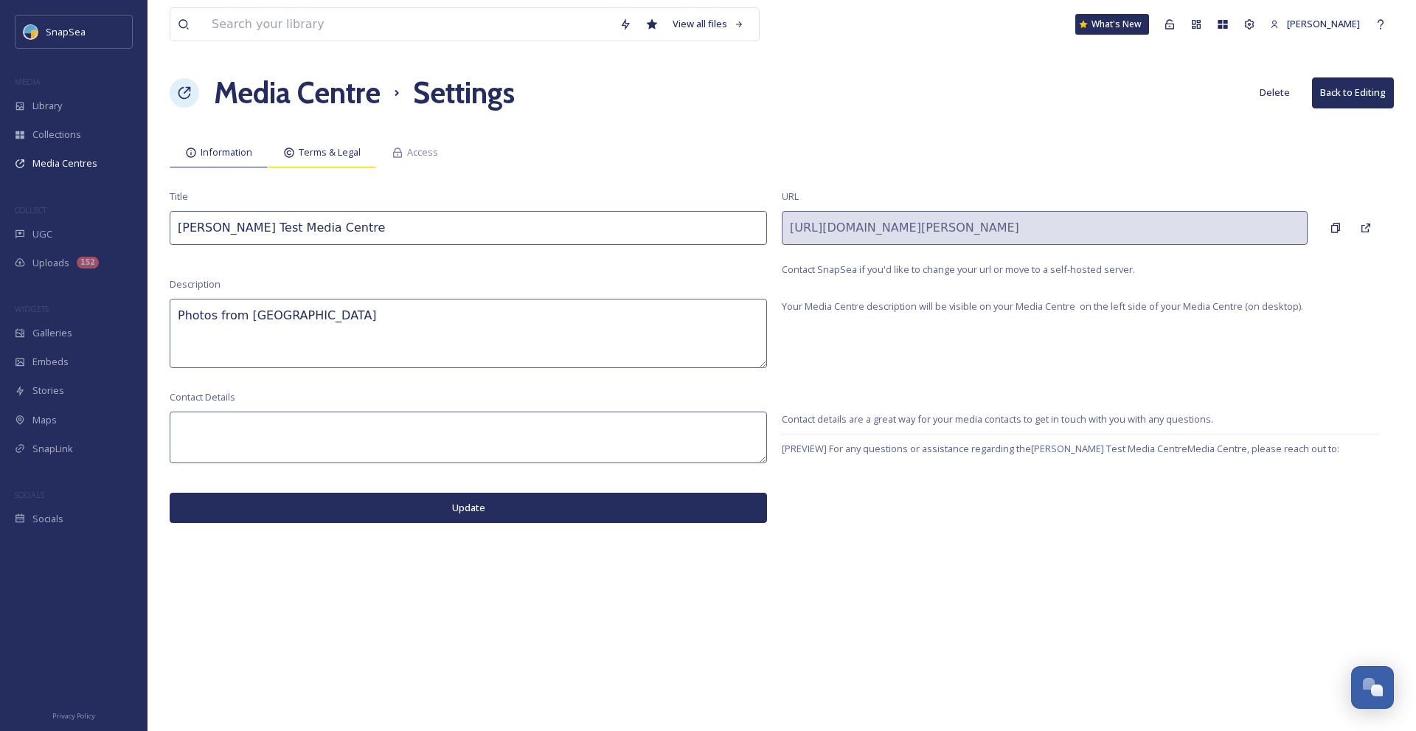
click at [355, 156] on span "Terms & Legal" at bounding box center [330, 152] width 62 height 14
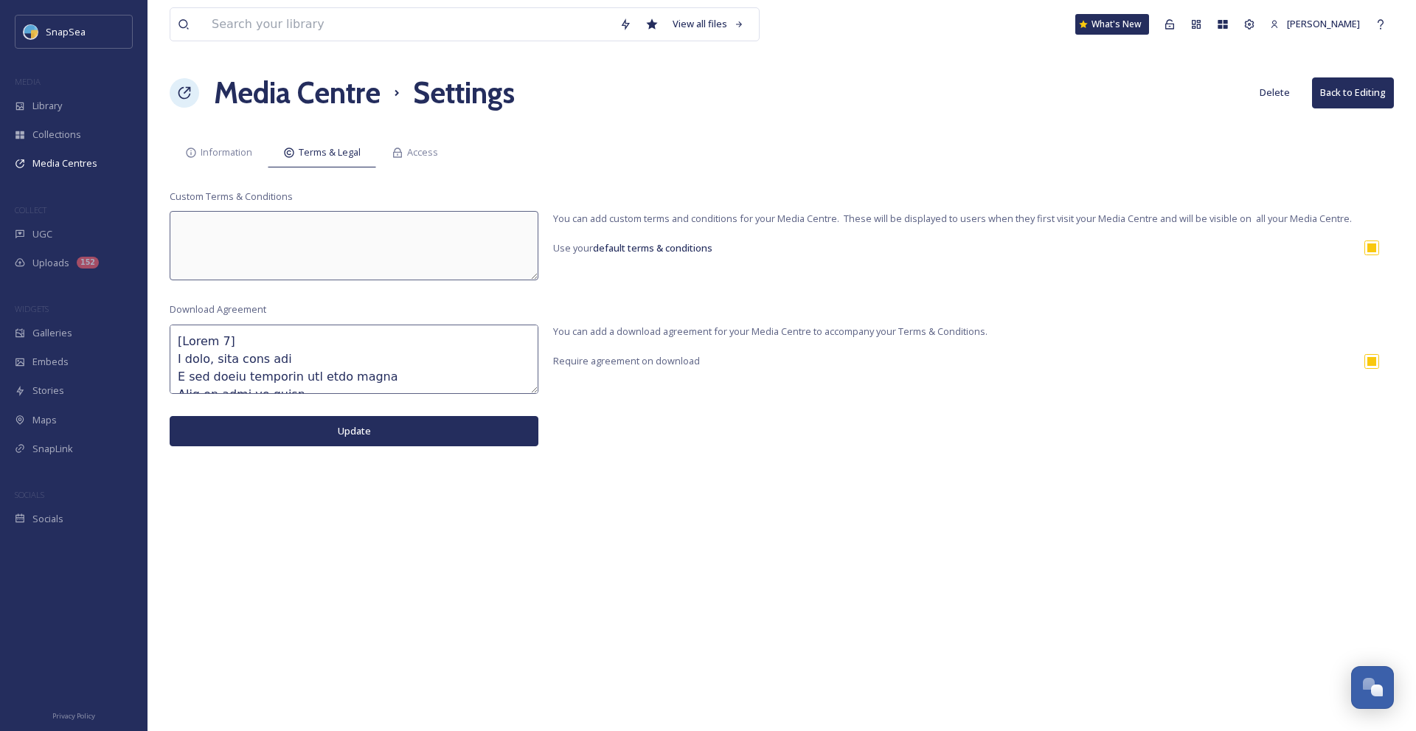
drag, startPoint x: 1373, startPoint y: 246, endPoint x: 1358, endPoint y: 248, distance: 14.8
click at [1372, 246] on input "checkbox" at bounding box center [1371, 247] width 15 height 15
checkbox input "false"
click at [443, 223] on textarea at bounding box center [354, 245] width 369 height 69
type textarea "Test"
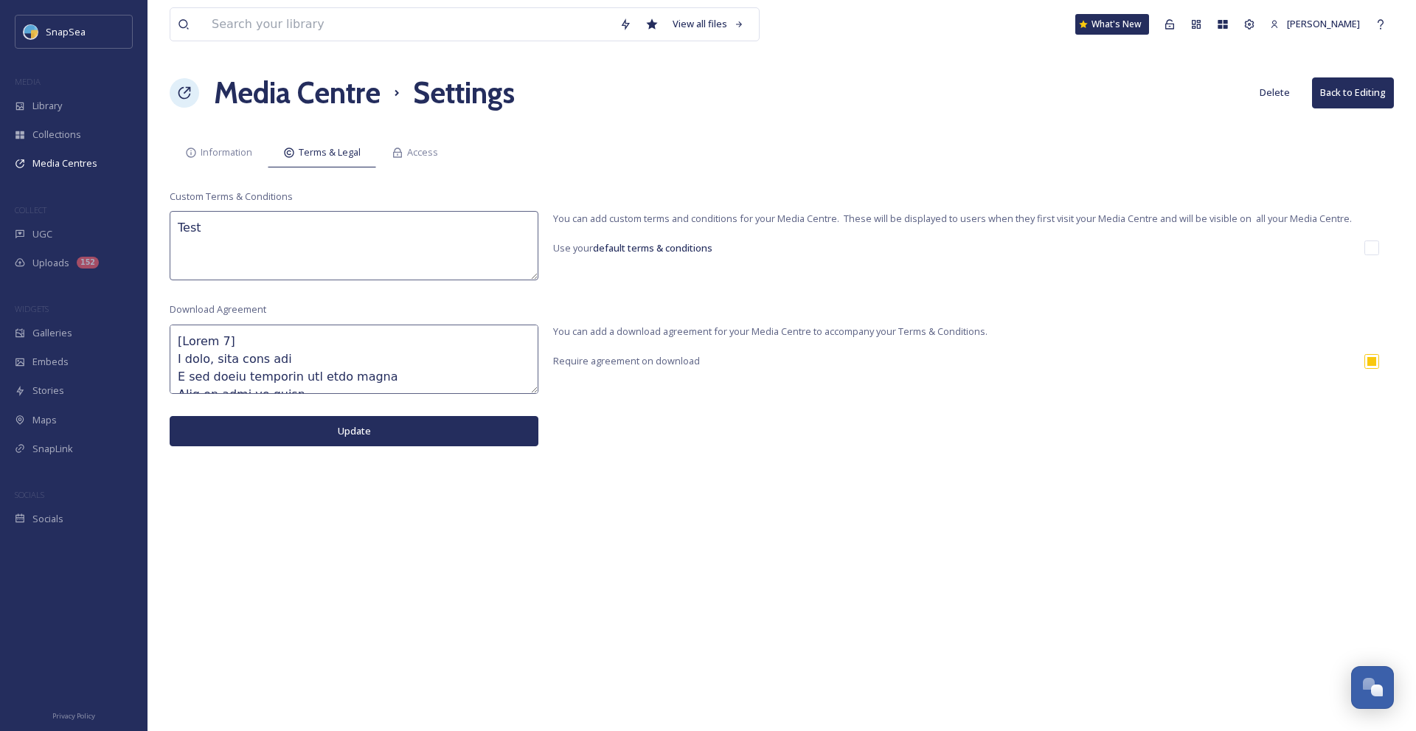
drag, startPoint x: 438, startPoint y: 434, endPoint x: 427, endPoint y: 410, distance: 26.7
click at [437, 433] on button "Update" at bounding box center [354, 431] width 369 height 30
click at [305, 106] on h1 "Media Centre" at bounding box center [297, 93] width 167 height 44
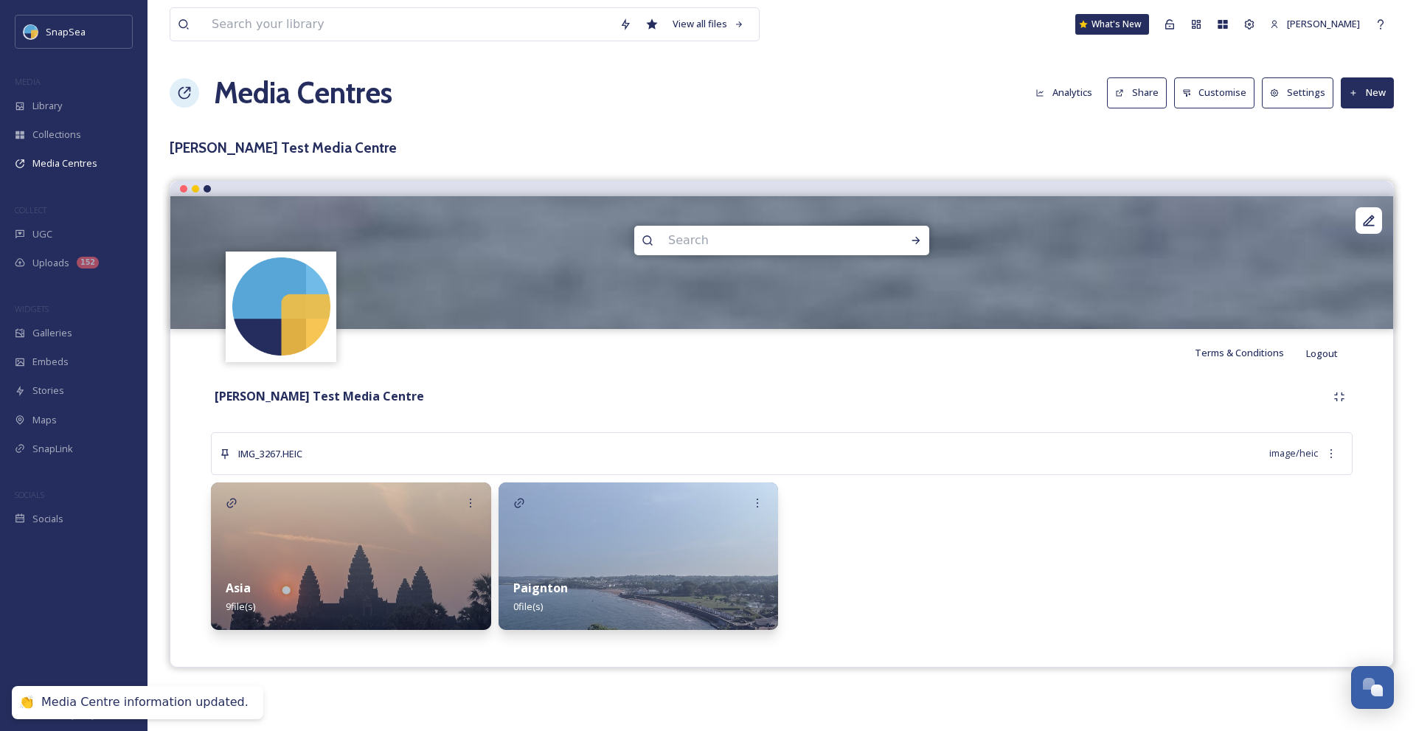
click at [1156, 89] on button "Share" at bounding box center [1137, 92] width 60 height 30
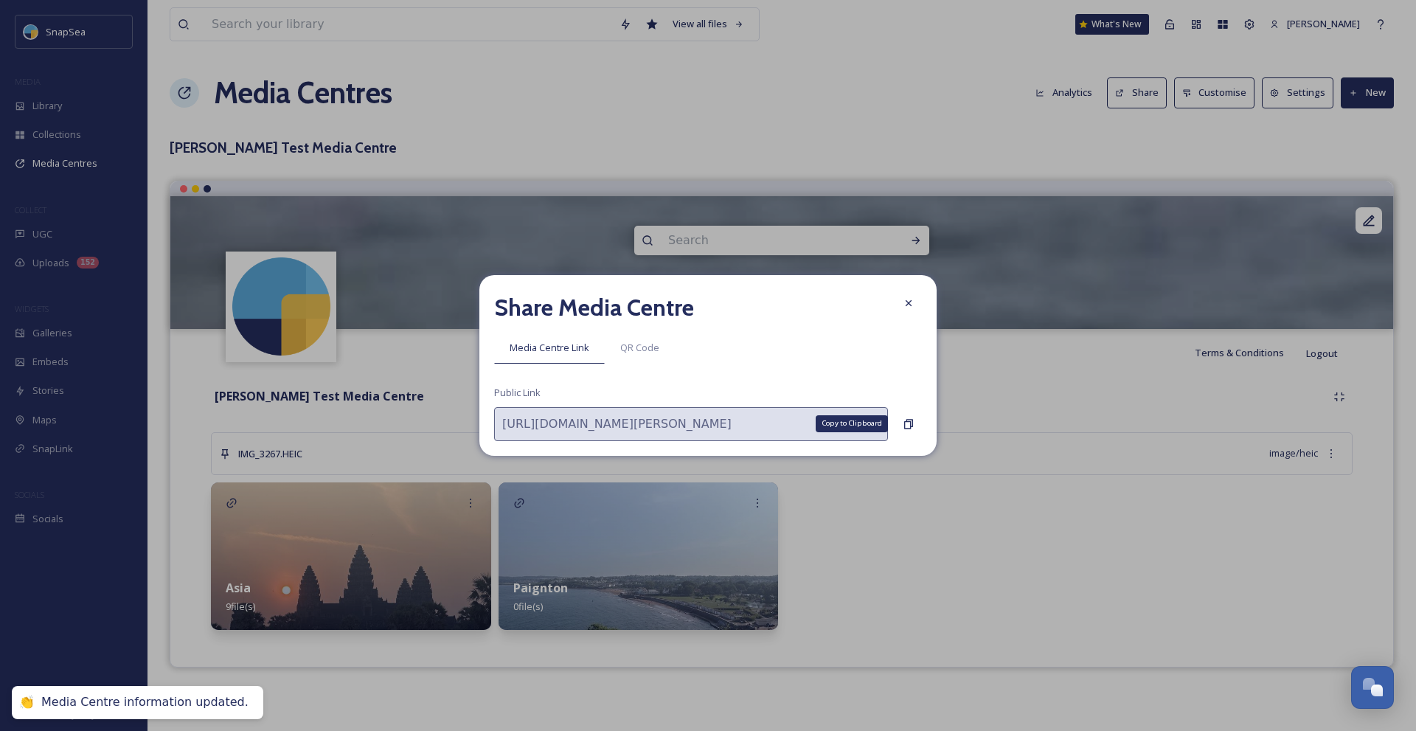
click at [895, 425] on div "https://app.snapsea.io/p/media-centre/snapsea/adam-test-media-centre Copy to Cl…" at bounding box center [708, 424] width 428 height 34
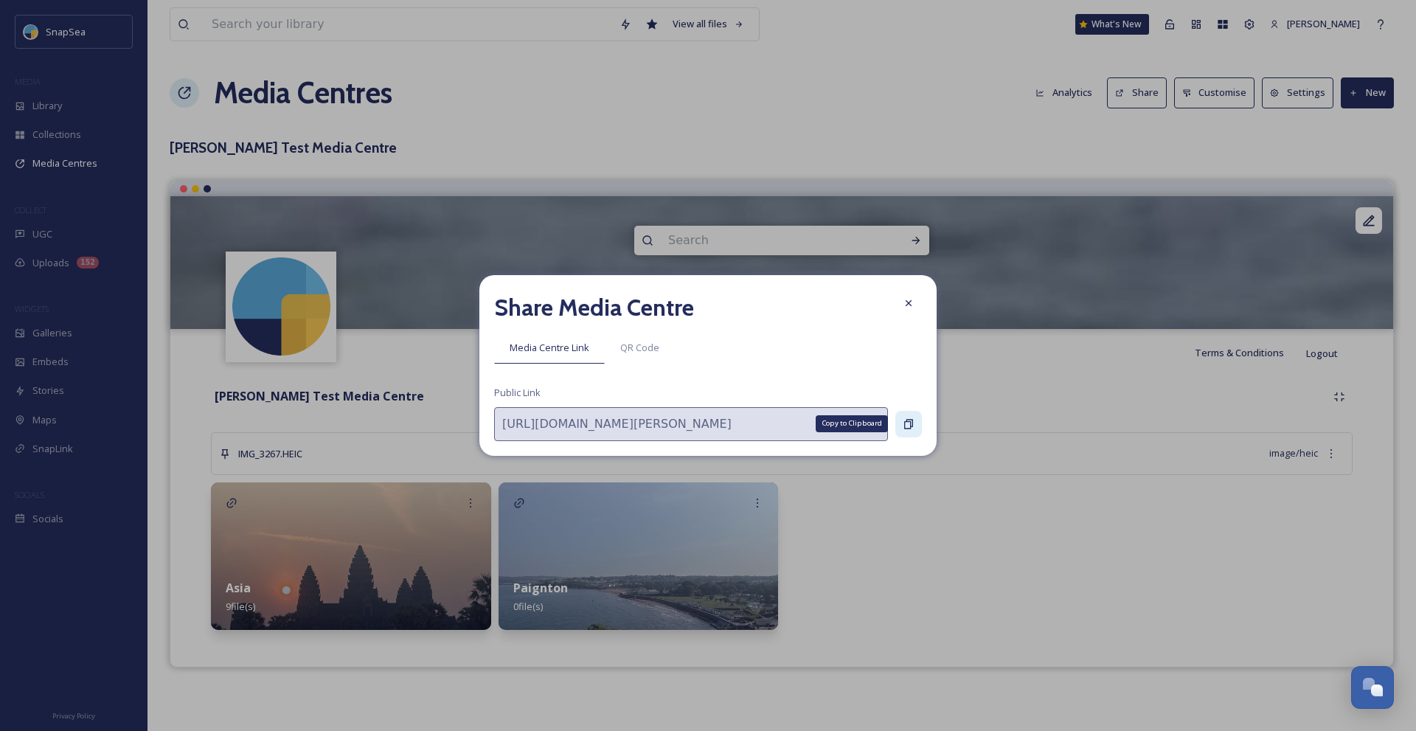
click at [906, 413] on div "Copy to Clipboard" at bounding box center [908, 424] width 27 height 27
click at [902, 417] on div "Copy to Clipboard" at bounding box center [908, 424] width 27 height 27
click at [917, 422] on div "Copy to Clipboard" at bounding box center [908, 424] width 27 height 27
click at [907, 299] on icon at bounding box center [909, 303] width 12 height 12
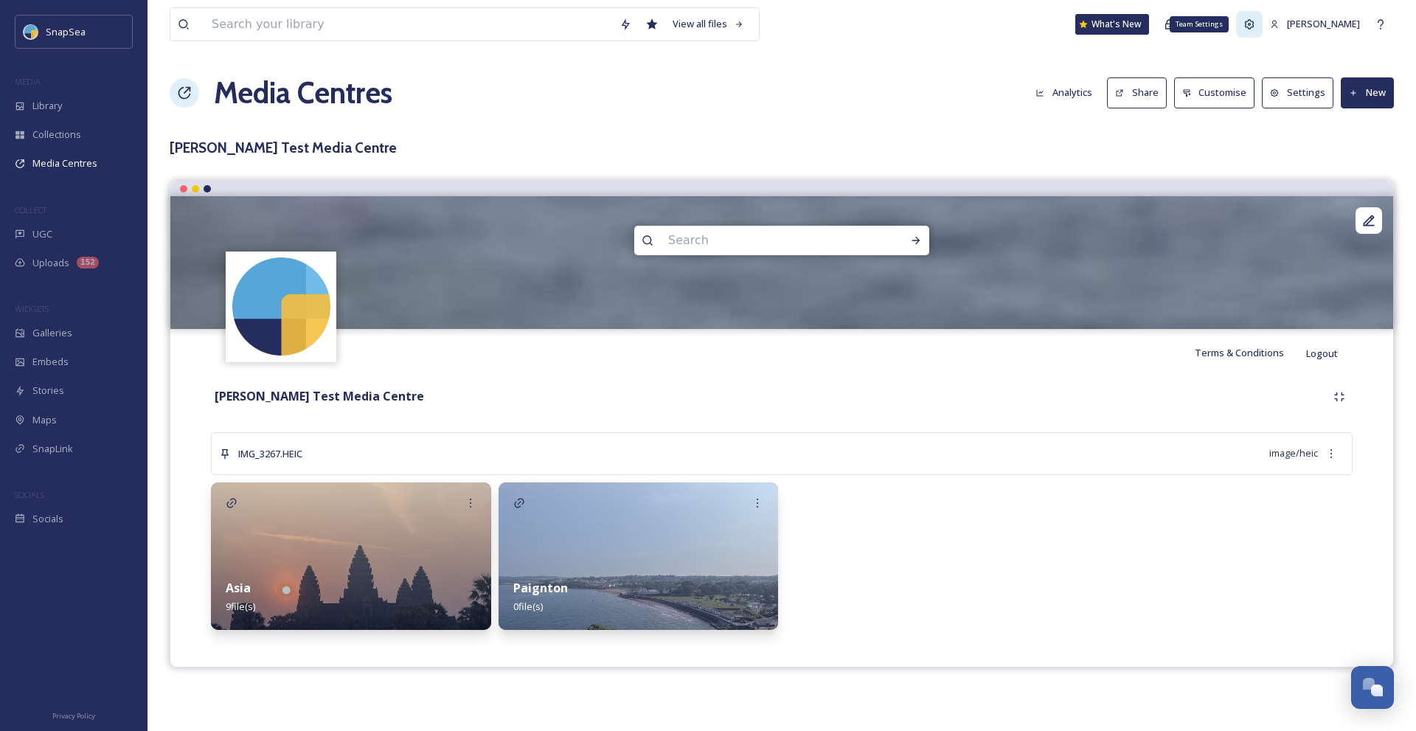
click at [1255, 24] on icon at bounding box center [1249, 24] width 12 height 12
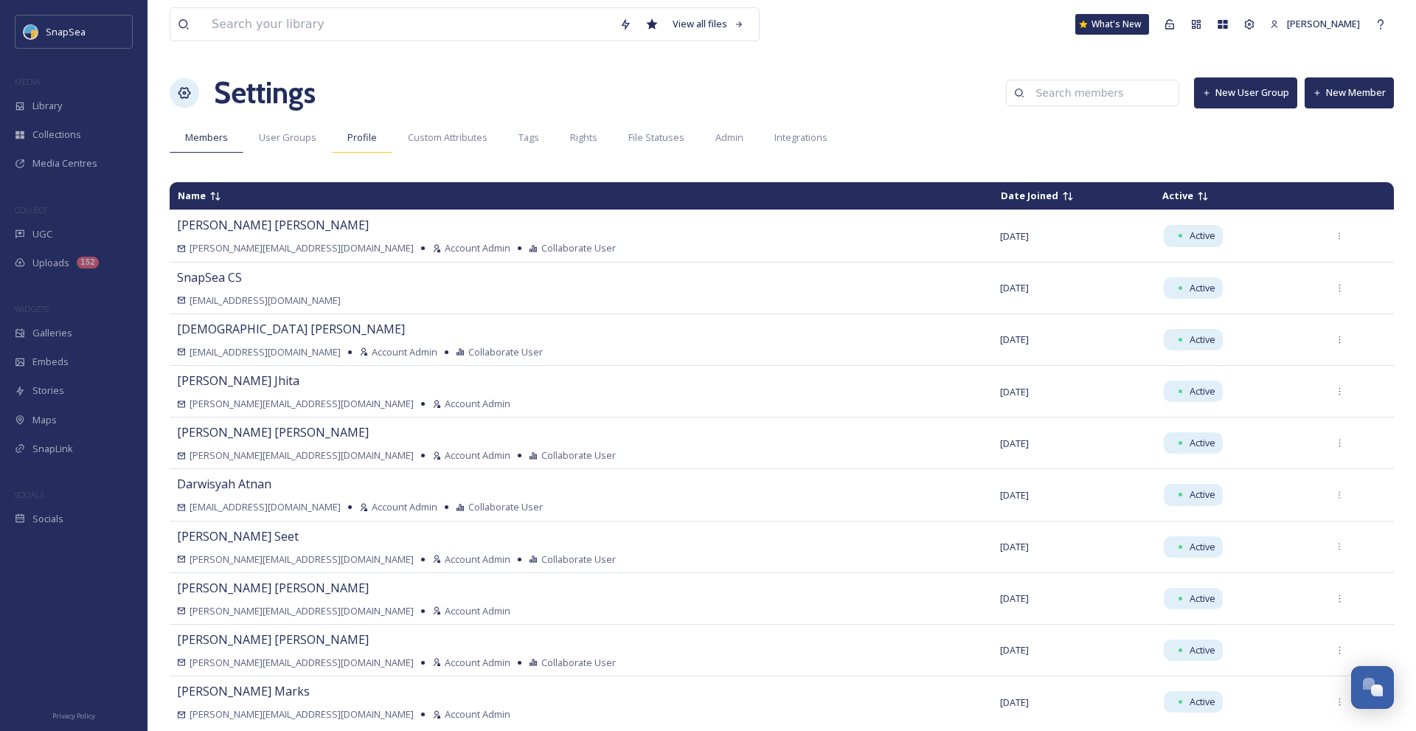
click at [350, 140] on span "Profile" at bounding box center [361, 138] width 29 height 14
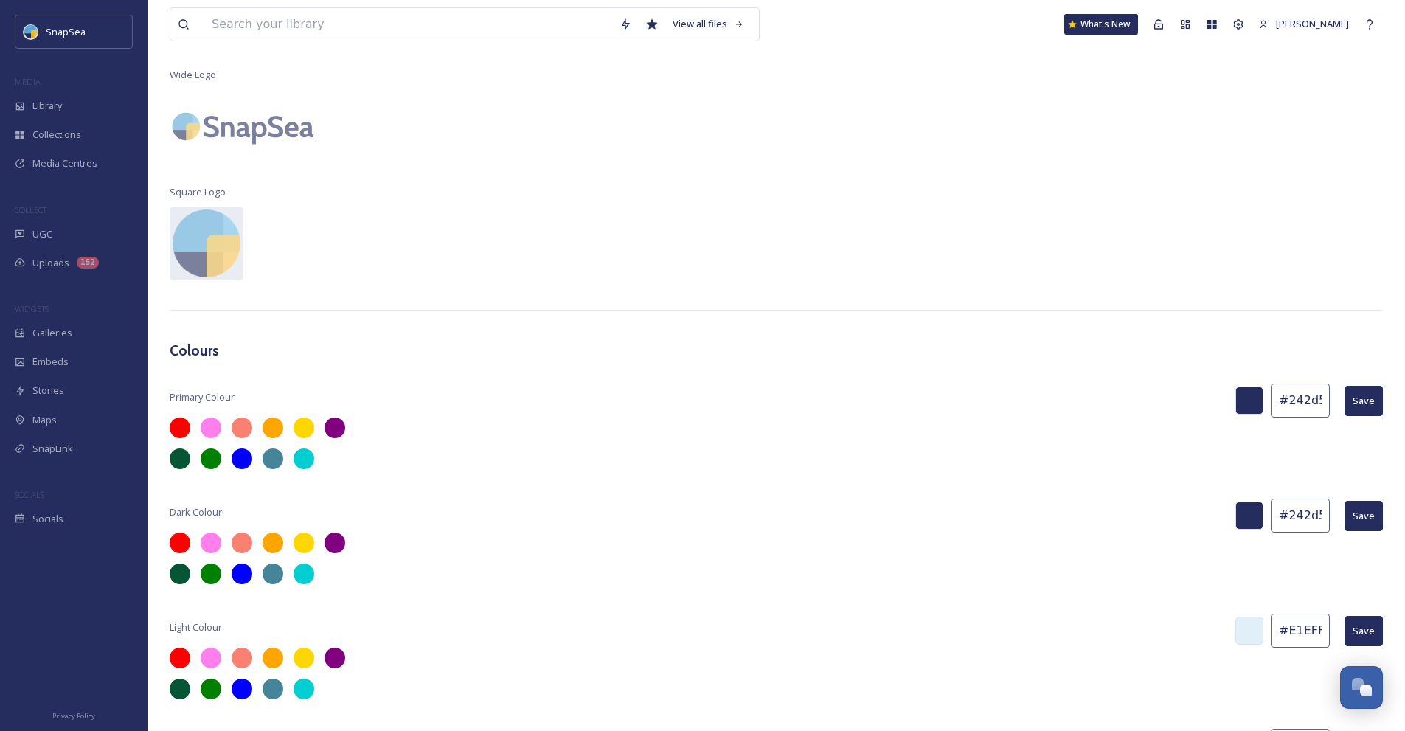
scroll to position [244, 0]
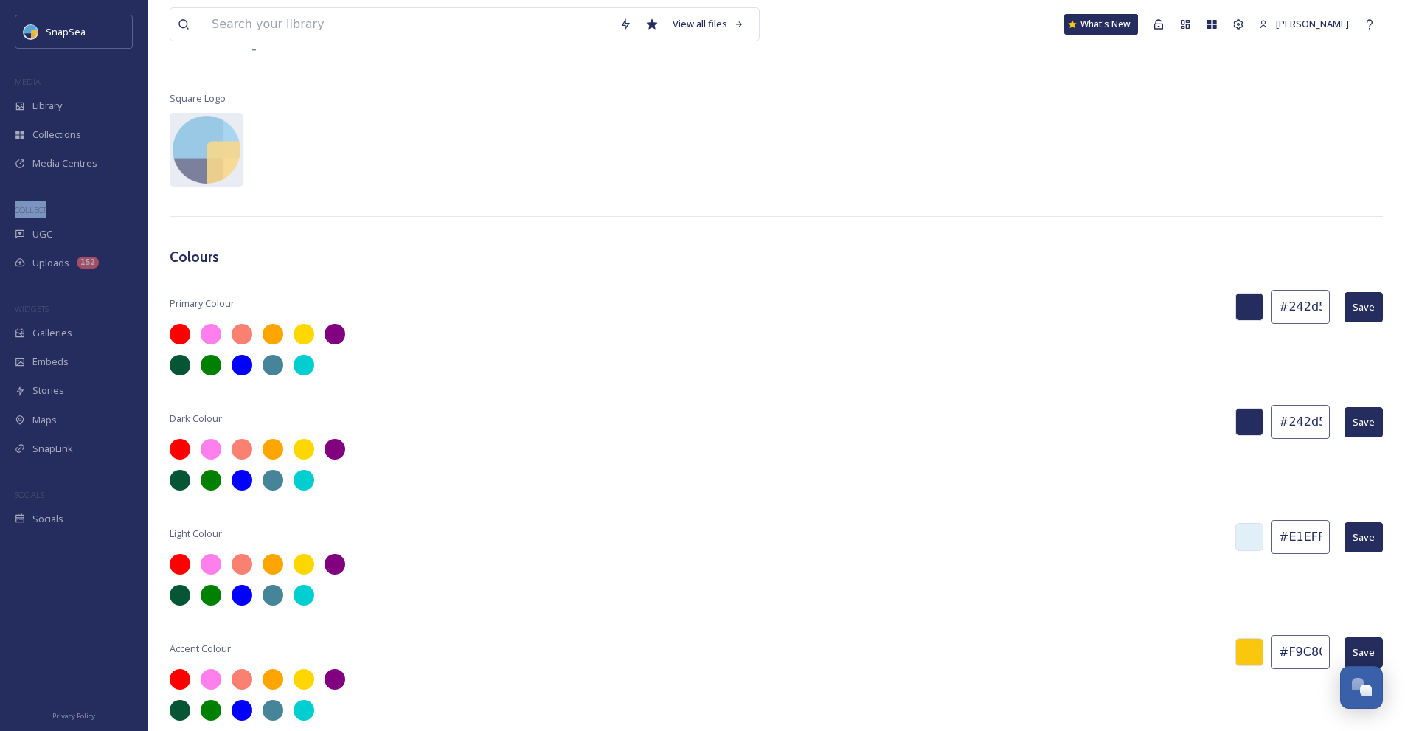
drag, startPoint x: 47, startPoint y: 211, endPoint x: 9, endPoint y: 210, distance: 38.4
click at [9, 210] on div "COLLECT" at bounding box center [73, 210] width 147 height 19
click at [67, 203] on div "COLLECT" at bounding box center [73, 210] width 147 height 19
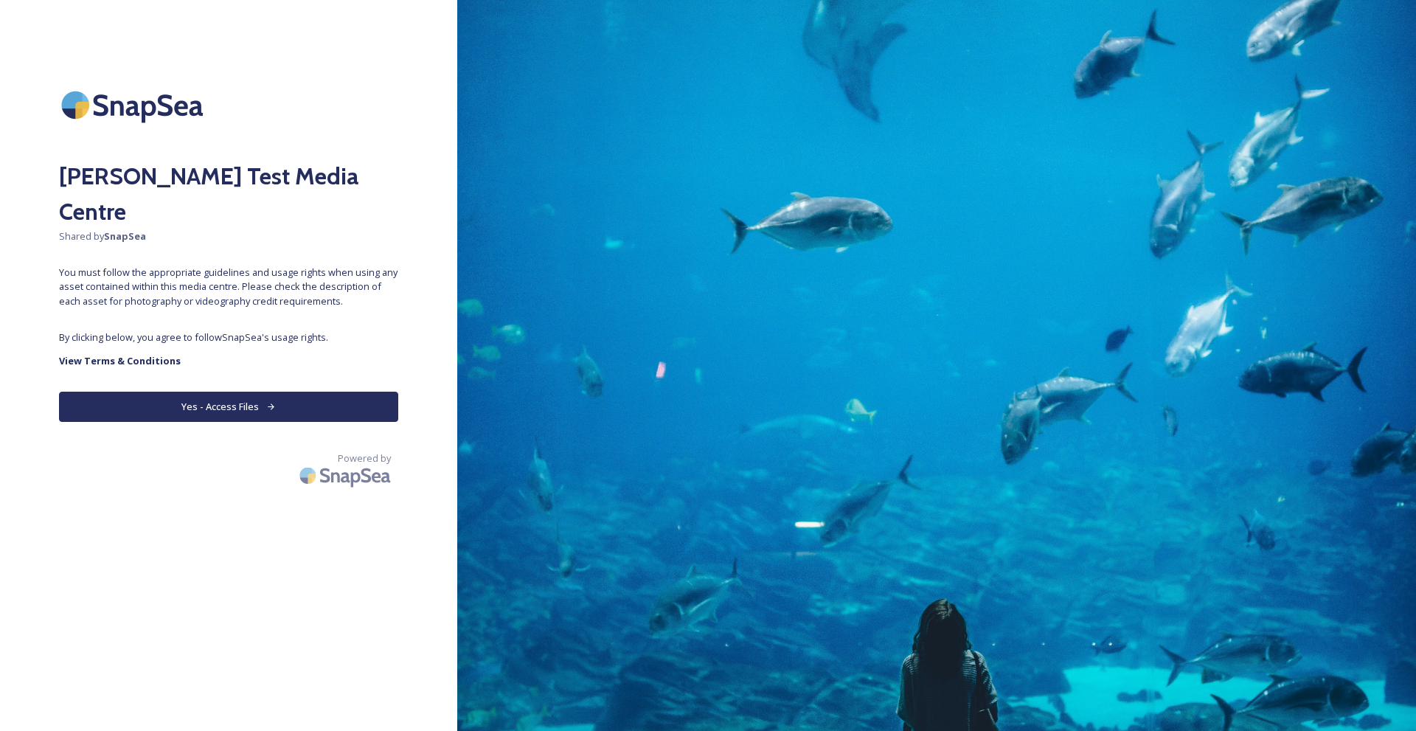
click at [279, 392] on button "Yes - Access Files" at bounding box center [228, 407] width 339 height 30
click at [136, 354] on strong "View Terms & Conditions" at bounding box center [120, 360] width 122 height 13
